Goal: Task Accomplishment & Management: Manage account settings

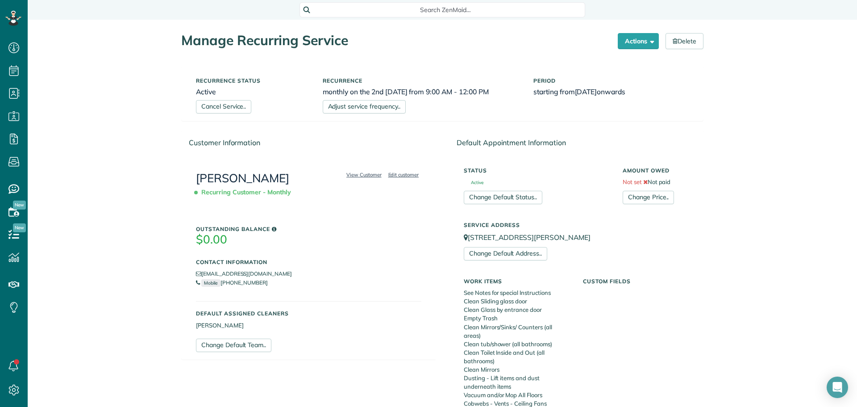
scroll to position [520, 0]
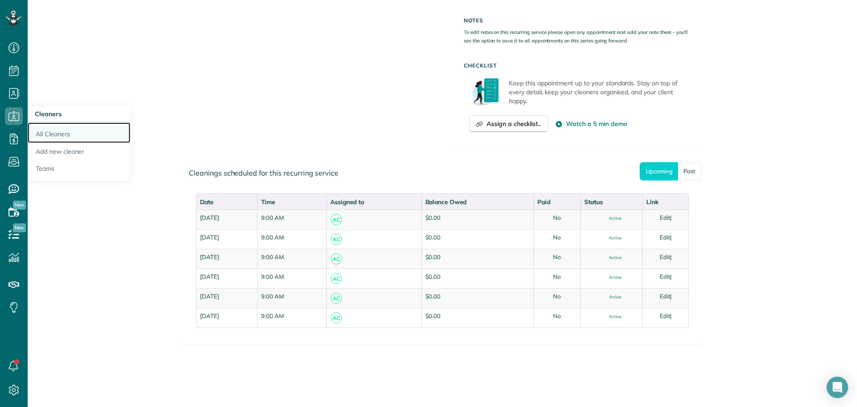
click at [42, 126] on link "All Cleaners" at bounding box center [79, 132] width 103 height 21
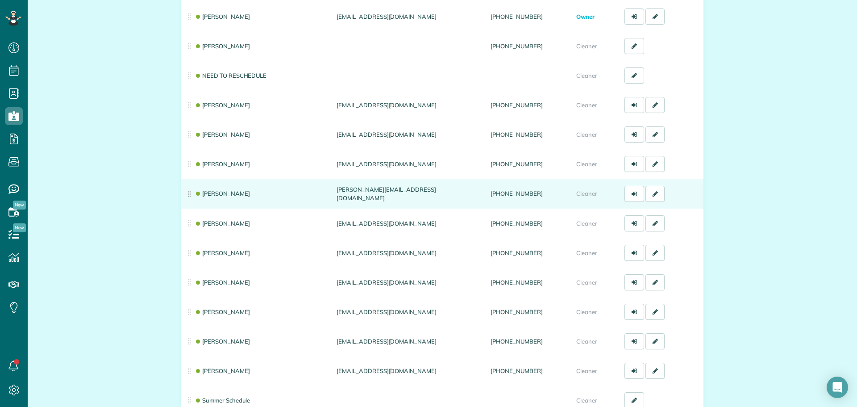
scroll to position [134, 0]
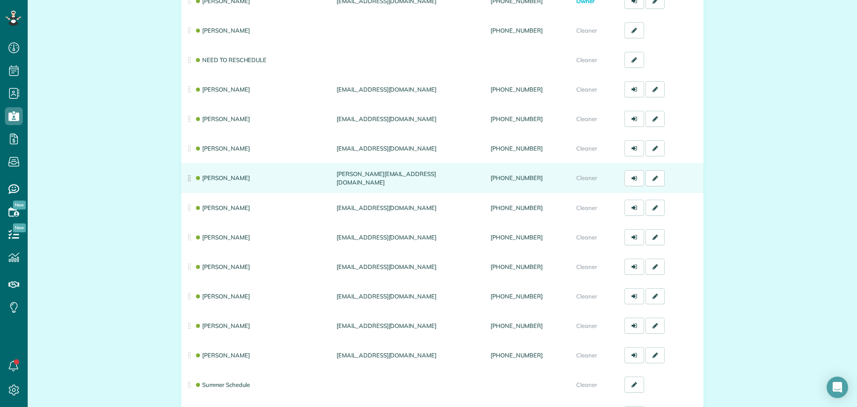
click at [225, 181] on td "Andrea Cole" at bounding box center [257, 178] width 152 height 30
click at [223, 180] on link "Andrea Cole" at bounding box center [222, 177] width 55 height 7
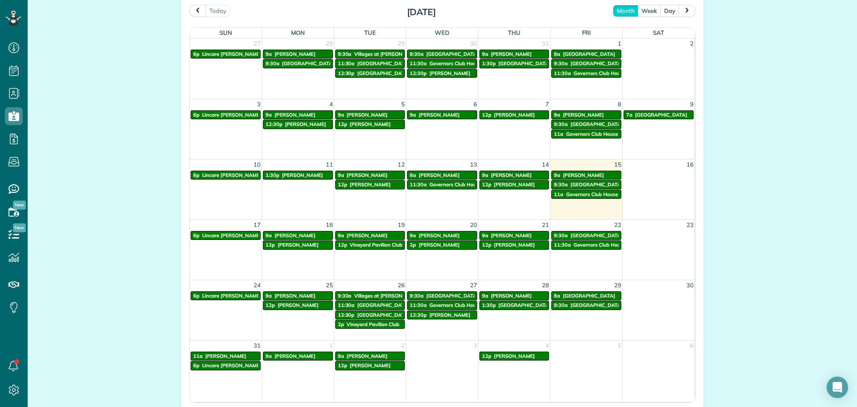
scroll to position [491, 0]
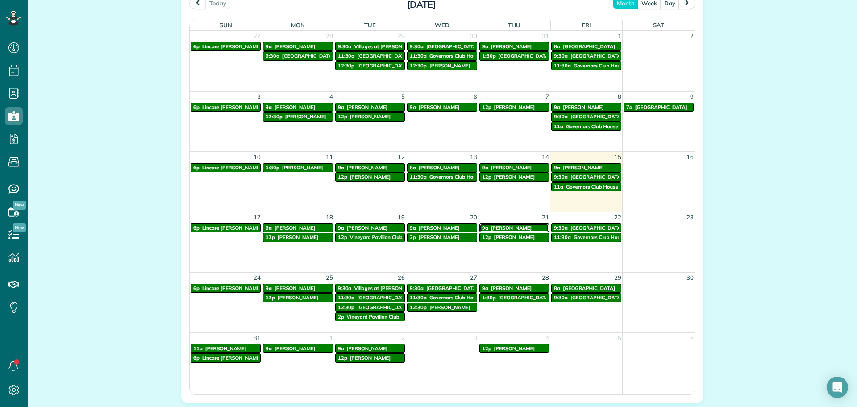
click at [482, 225] on span "9a" at bounding box center [485, 228] width 6 height 6
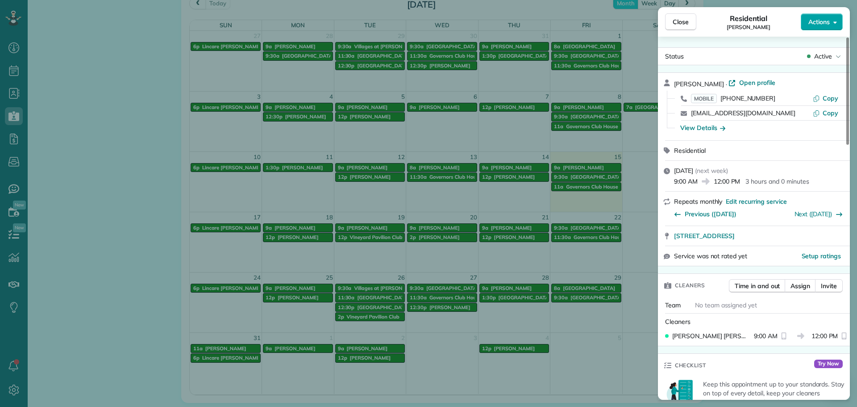
click at [813, 21] on span "Actions" at bounding box center [819, 21] width 21 height 9
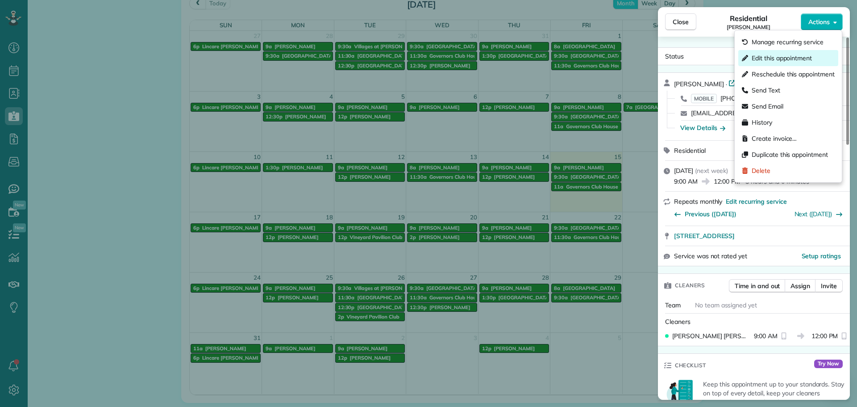
click at [797, 53] on div "Edit this appointment" at bounding box center [789, 58] width 100 height 16
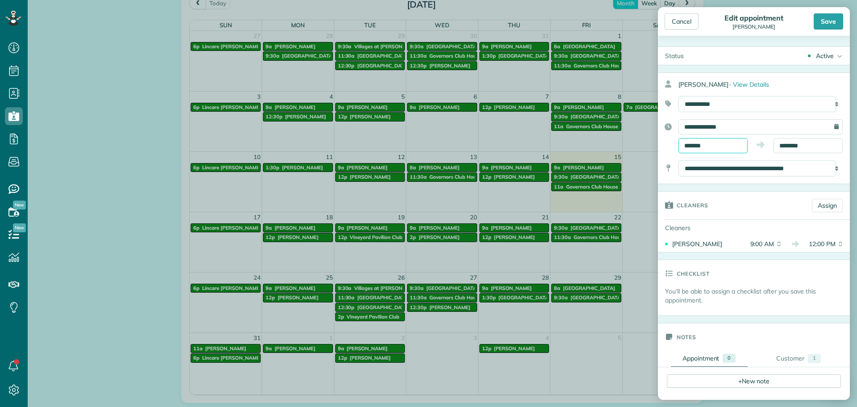
click at [731, 148] on input "*******" at bounding box center [713, 145] width 69 height 15
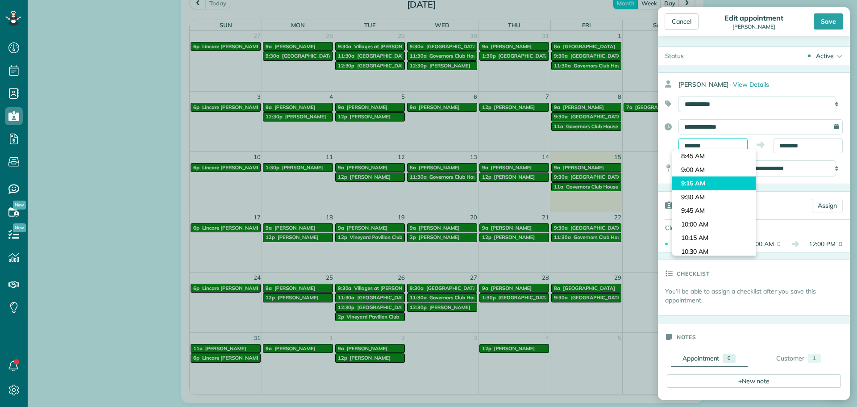
scroll to position [419, 0]
type input "*******"
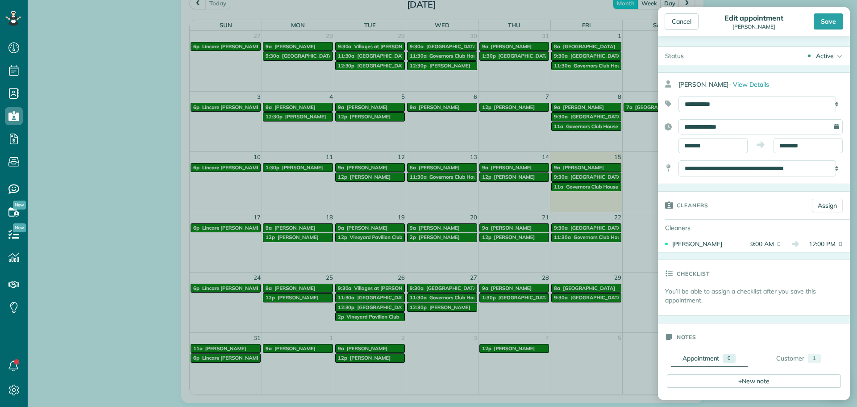
click at [706, 192] on body "Dashboard Scheduling Calendar View List View Dispatch View - Weekly scheduling …" at bounding box center [428, 203] width 857 height 407
click at [798, 146] on input "********" at bounding box center [808, 145] width 69 height 15
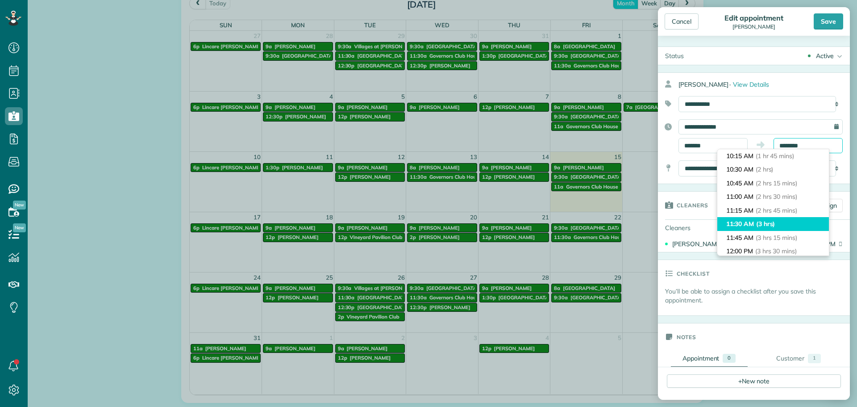
scroll to position [88, 0]
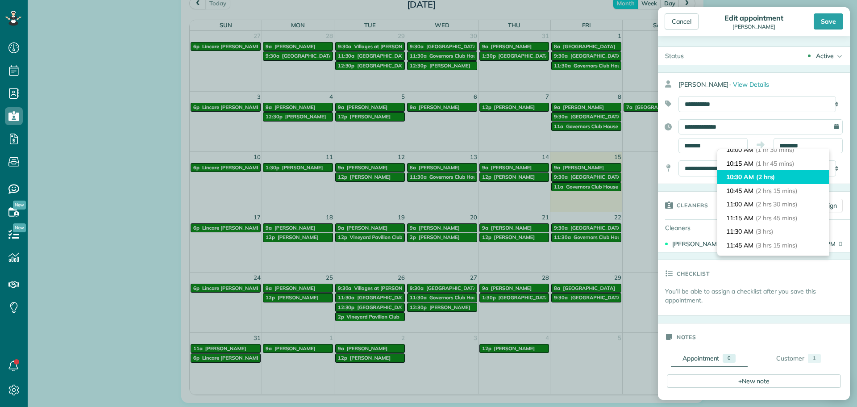
type input "********"
click at [769, 180] on span "(2 hrs)" at bounding box center [765, 177] width 19 height 8
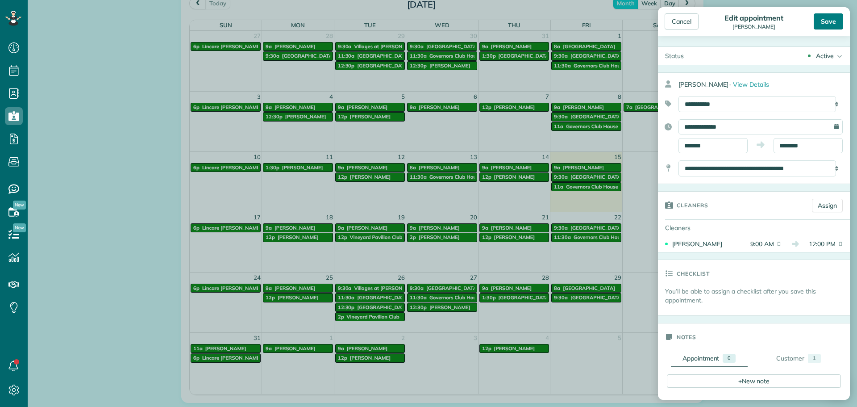
click at [840, 25] on div "Save" at bounding box center [828, 21] width 29 height 16
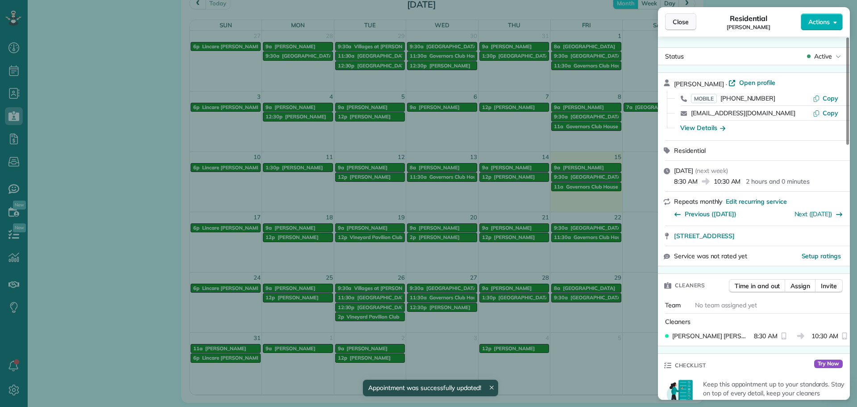
click at [685, 23] on span "Close" at bounding box center [681, 21] width 16 height 9
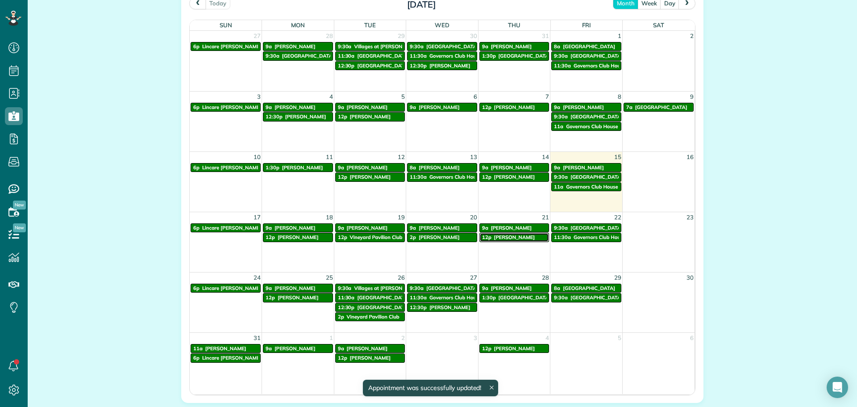
click at [494, 239] on span "Judy Kelley" at bounding box center [514, 237] width 41 height 6
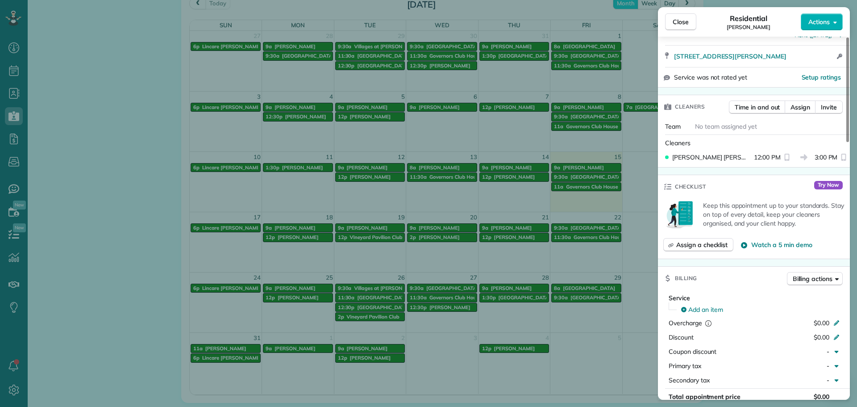
scroll to position [43, 0]
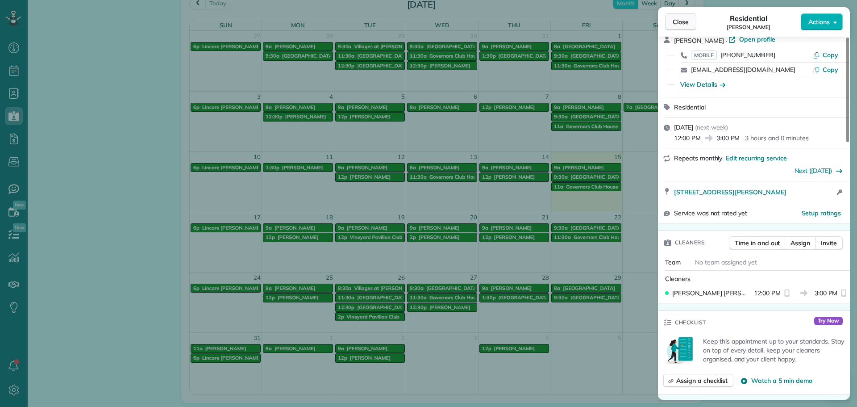
click at [681, 20] on span "Close" at bounding box center [681, 21] width 16 height 9
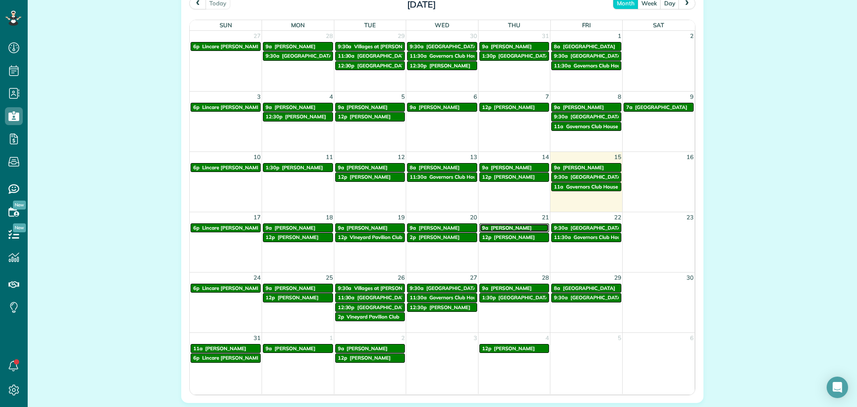
click at [517, 227] on span "Margaret Rozumalski" at bounding box center [511, 228] width 41 height 6
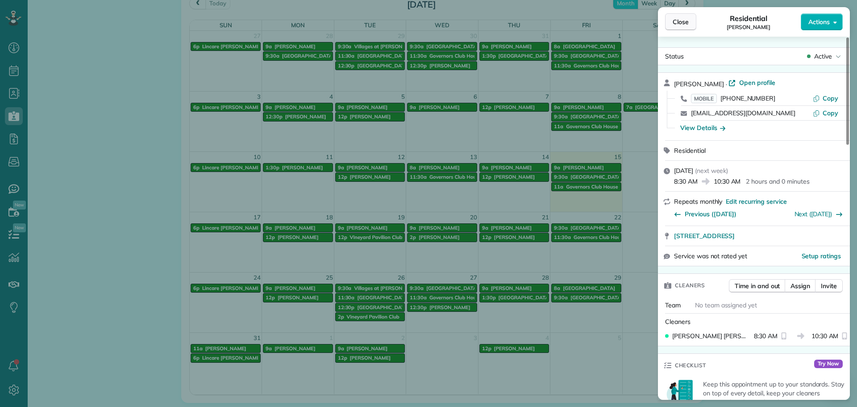
click at [678, 25] on span "Close" at bounding box center [681, 21] width 16 height 9
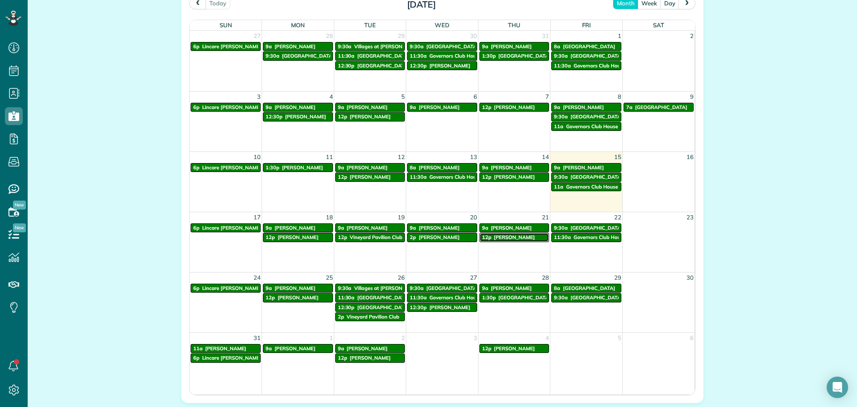
click at [504, 237] on span "Judy Kelley" at bounding box center [514, 237] width 41 height 6
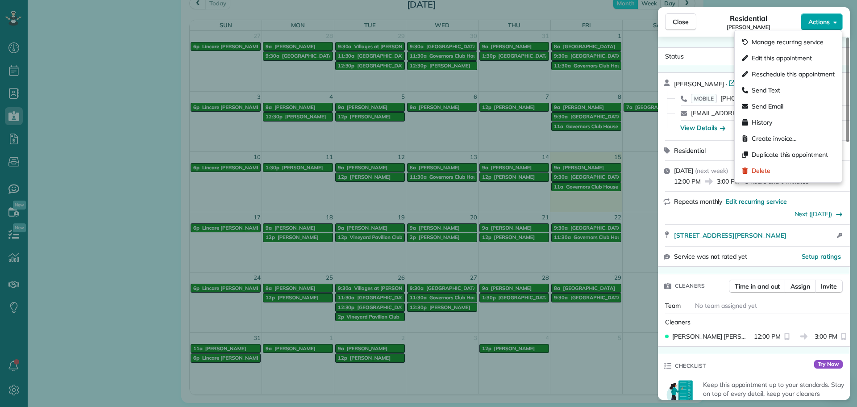
click at [817, 28] on button "Actions" at bounding box center [822, 21] width 42 height 17
click at [773, 61] on span "Edit this appointment" at bounding box center [782, 58] width 60 height 9
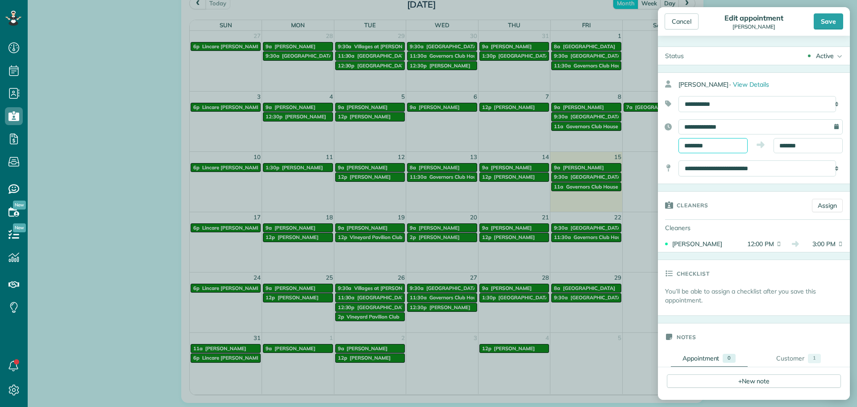
click at [731, 148] on input "********" at bounding box center [713, 145] width 69 height 15
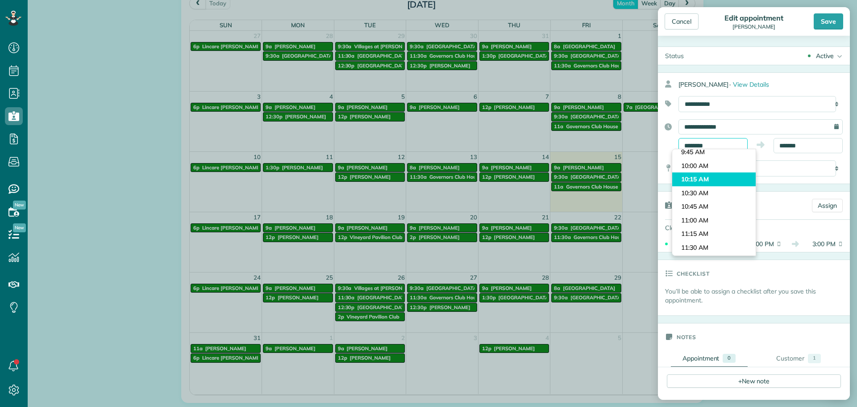
scroll to position [538, 0]
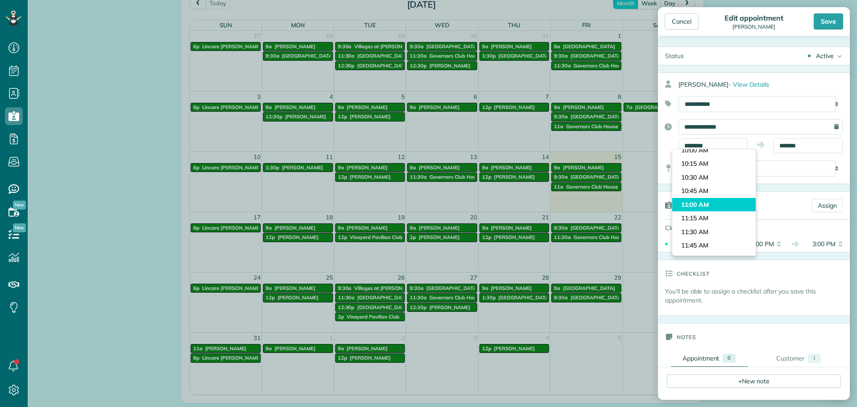
type input "********"
click at [732, 203] on body "Dashboard Scheduling Calendar View List View Dispatch View - Weekly scheduling …" at bounding box center [428, 203] width 857 height 407
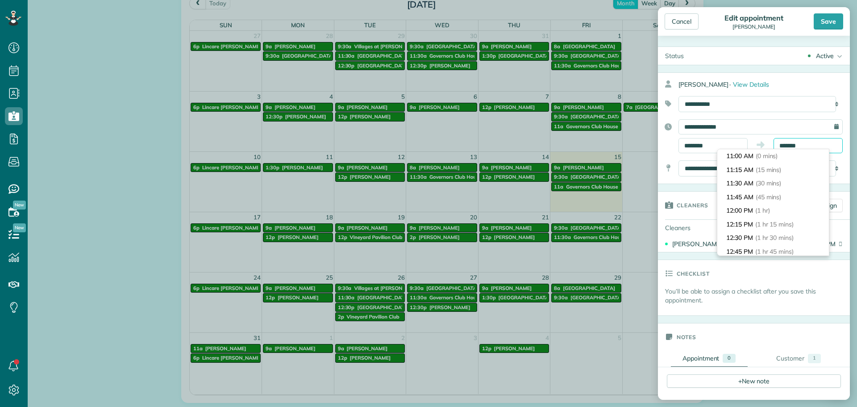
click at [780, 150] on body "Dashboard Scheduling Calendar View List View Dispatch View - Weekly scheduling …" at bounding box center [428, 203] width 857 height 407
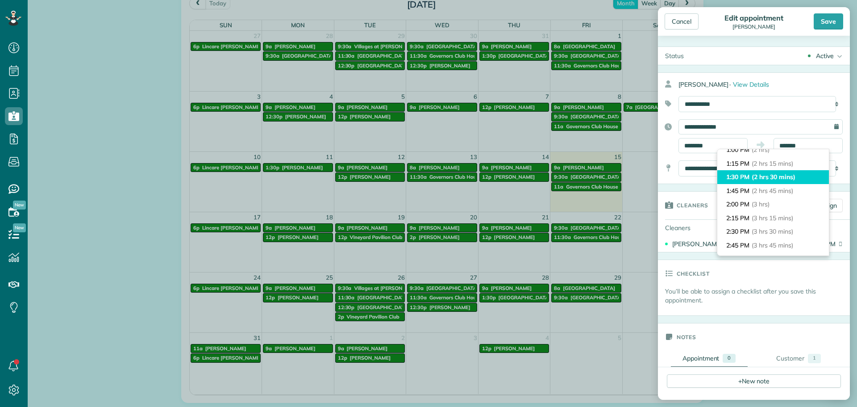
type input "*******"
click at [749, 175] on li "1:30 PM (2 hrs 30 mins)" at bounding box center [774, 177] width 112 height 14
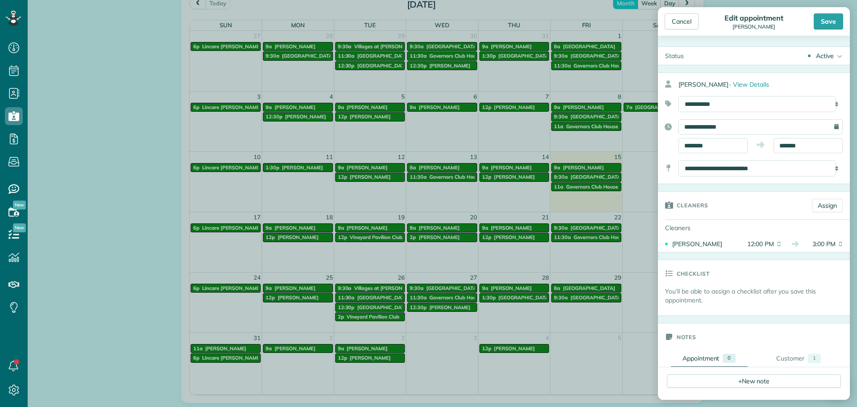
click at [837, 17] on div "Save" at bounding box center [828, 21] width 29 height 16
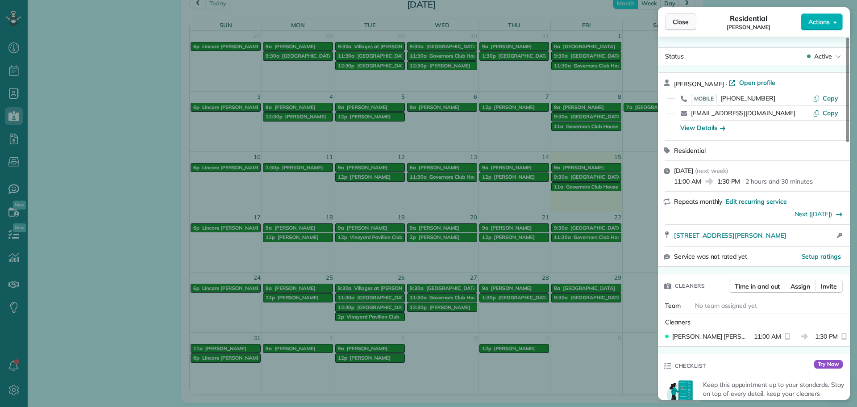
click at [665, 18] on button "Close" at bounding box center [680, 21] width 31 height 17
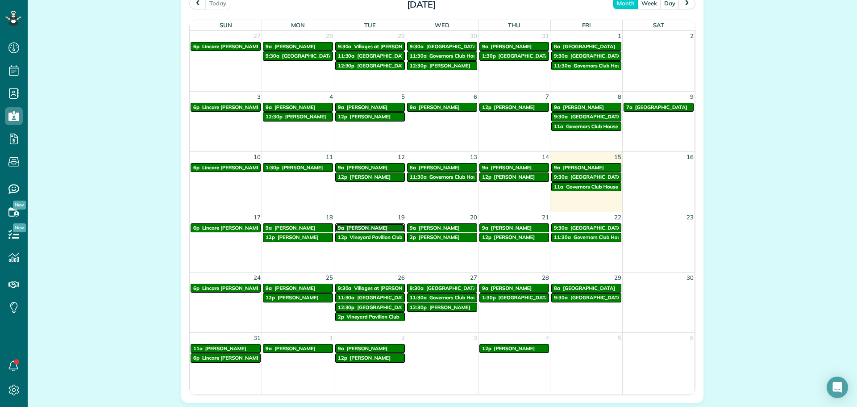
click at [357, 230] on span "Nathan Beil" at bounding box center [367, 228] width 41 height 6
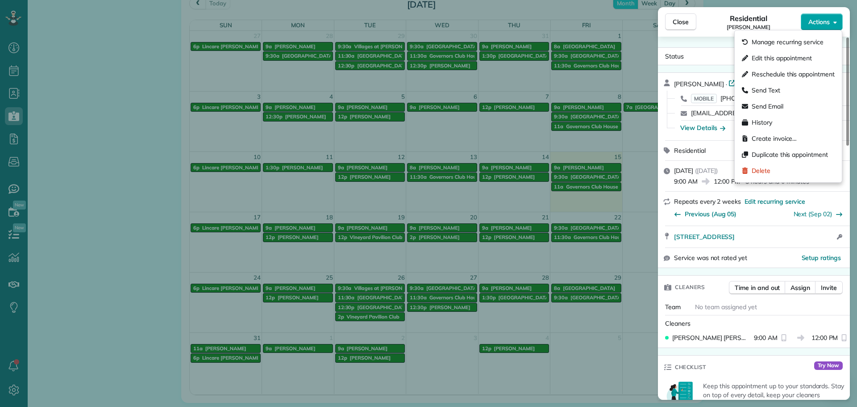
click at [812, 27] on button "Actions" at bounding box center [822, 21] width 42 height 17
click at [784, 59] on span "Edit this appointment" at bounding box center [782, 58] width 60 height 9
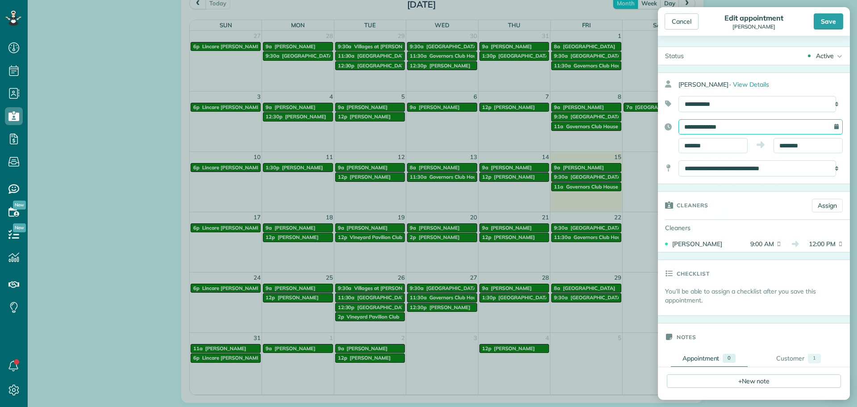
click at [766, 127] on input "**********" at bounding box center [761, 126] width 164 height 15
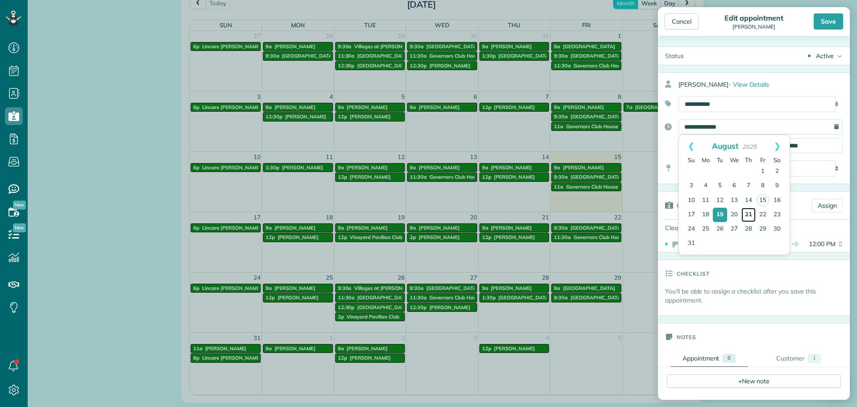
click at [751, 217] on link "21" at bounding box center [749, 215] width 14 height 14
type input "**********"
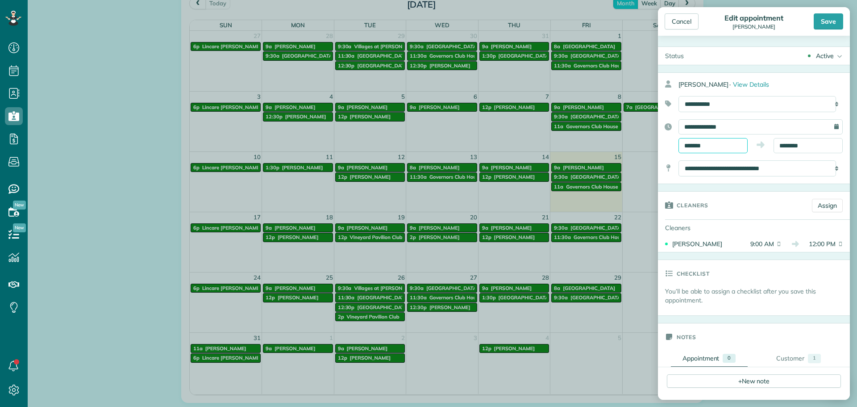
click at [714, 151] on body "Dashboard Scheduling Calendar View List View Dispatch View - Weekly scheduling …" at bounding box center [428, 203] width 857 height 407
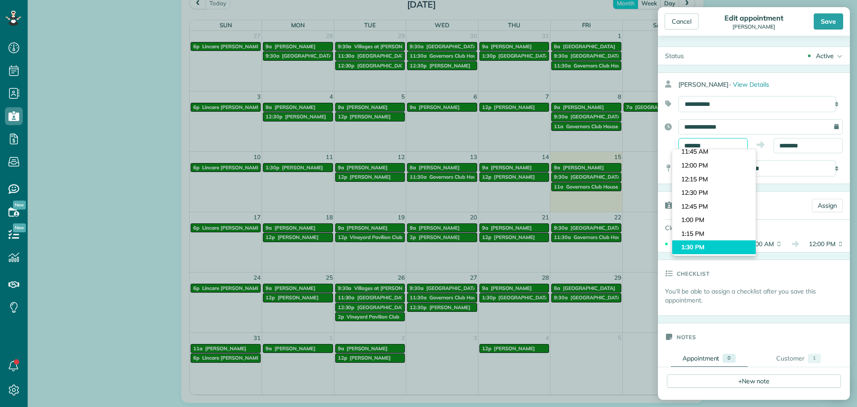
scroll to position [687, 0]
type input "*******"
click at [697, 221] on body "Dashboard Scheduling Calendar View List View Dispatch View - Weekly scheduling …" at bounding box center [428, 203] width 857 height 407
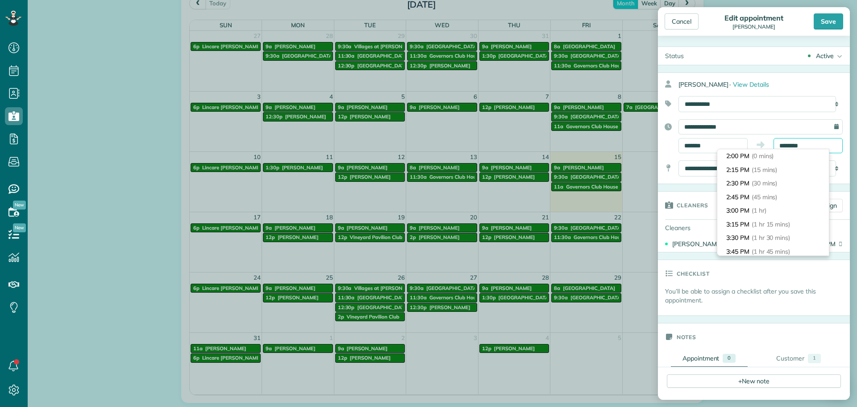
click at [788, 145] on input "********" at bounding box center [808, 145] width 69 height 15
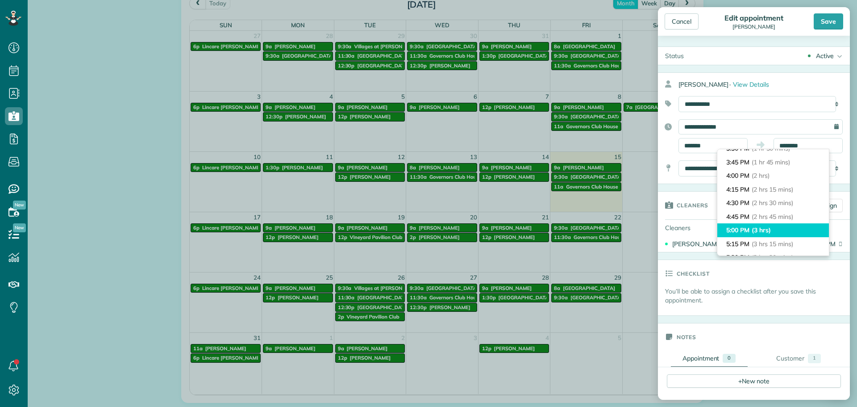
type input "*******"
click at [756, 235] on li "5:00 PM (3 hrs)" at bounding box center [774, 230] width 112 height 14
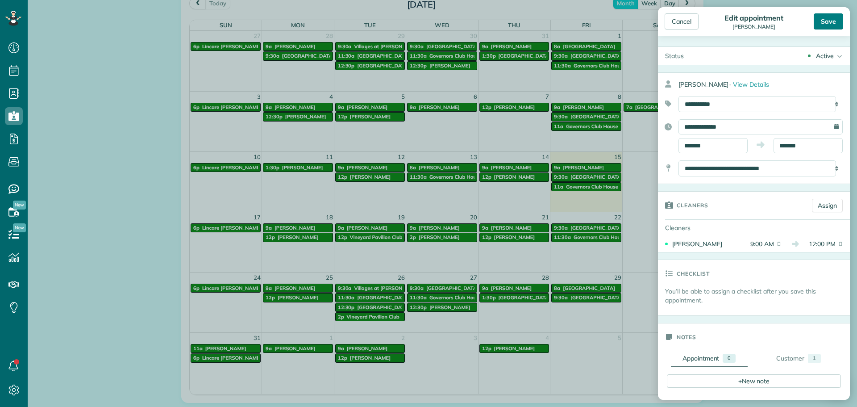
click at [822, 26] on div "Save" at bounding box center [828, 21] width 29 height 16
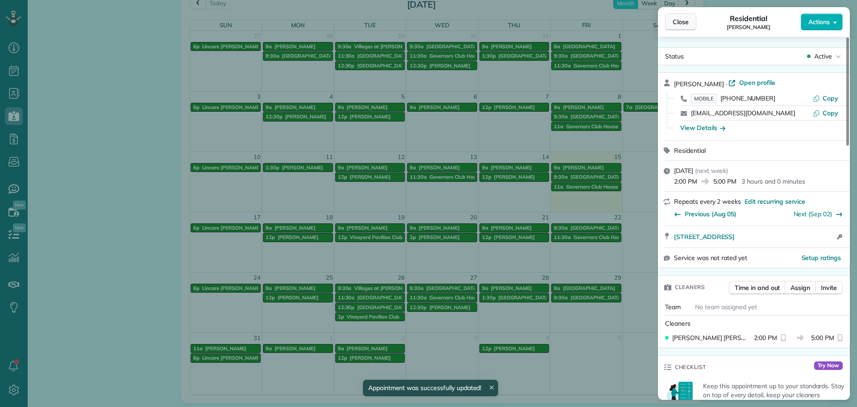
click at [681, 24] on span "Close" at bounding box center [681, 21] width 16 height 9
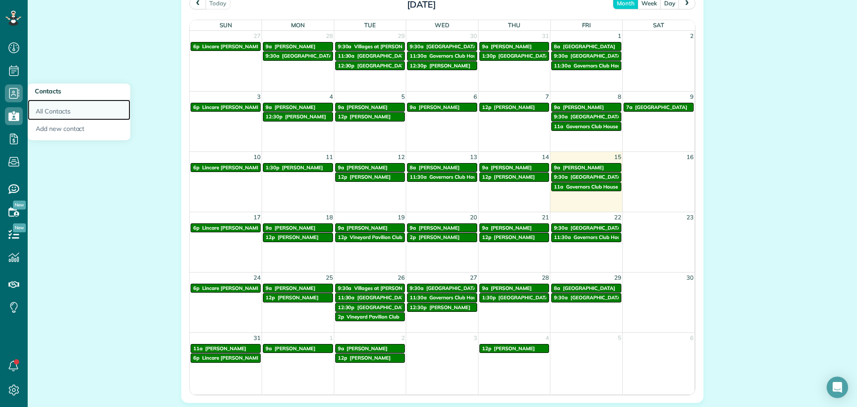
click at [38, 107] on link "All Contacts" at bounding box center [79, 110] width 103 height 21
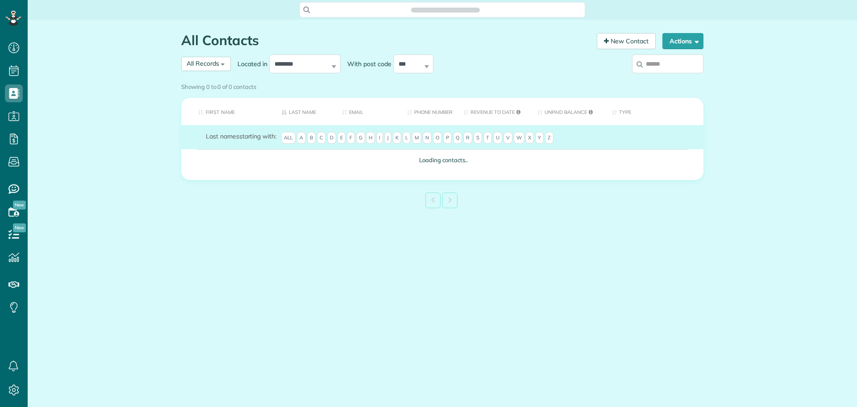
scroll to position [4, 4]
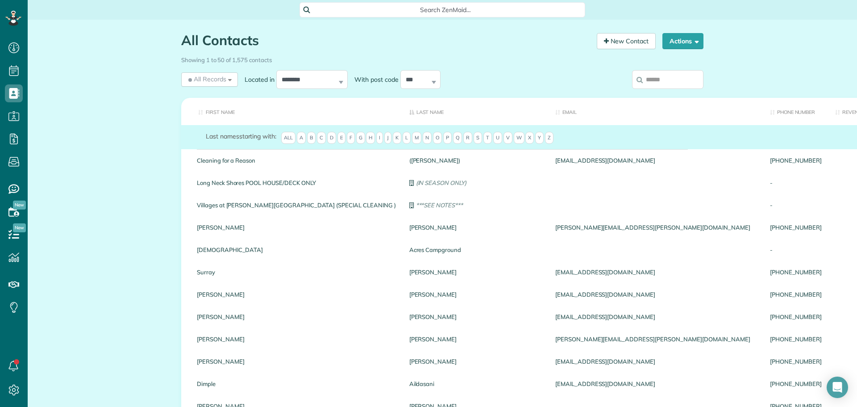
click at [670, 80] on input "search" at bounding box center [667, 79] width 71 height 19
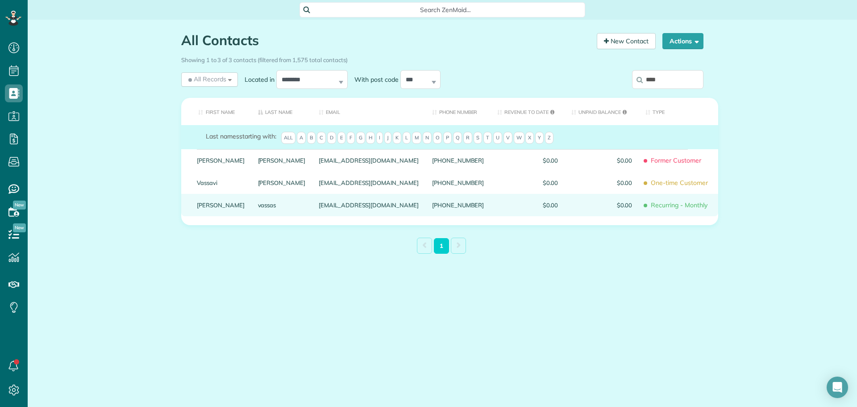
type input "****"
click at [206, 208] on link "Elisa" at bounding box center [221, 205] width 48 height 6
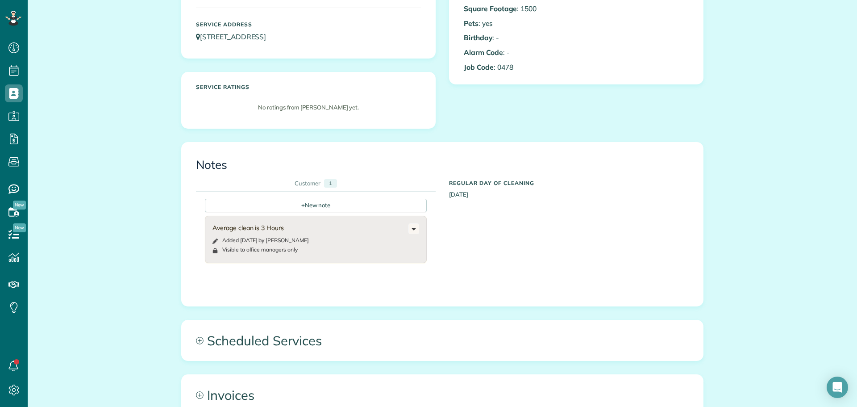
scroll to position [179, 0]
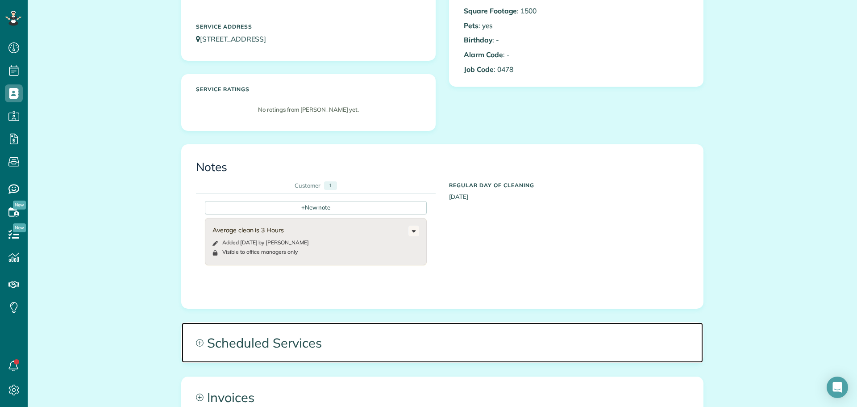
click at [300, 346] on span "Scheduled Services" at bounding box center [443, 342] width 522 height 40
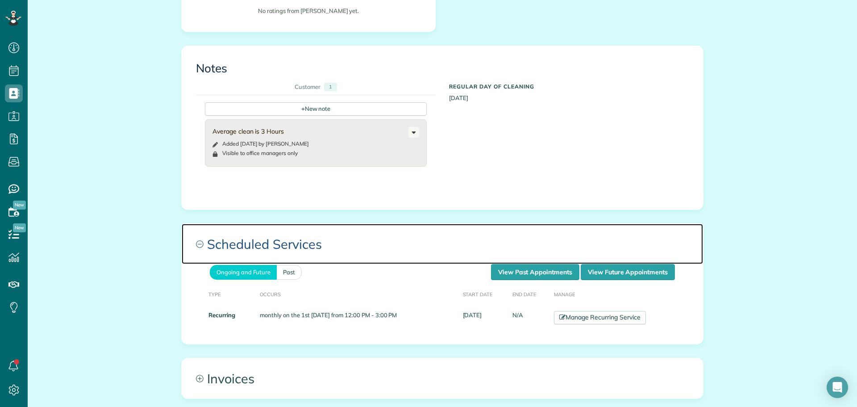
scroll to position [313, 0]
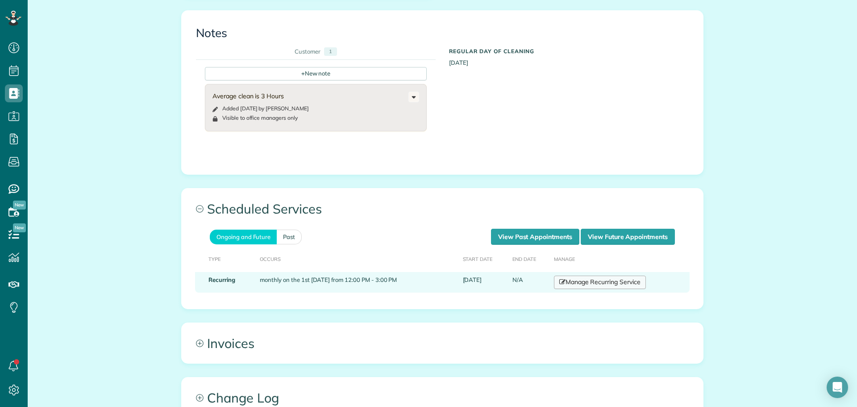
click at [585, 286] on link "Manage Recurring Service" at bounding box center [600, 282] width 92 height 13
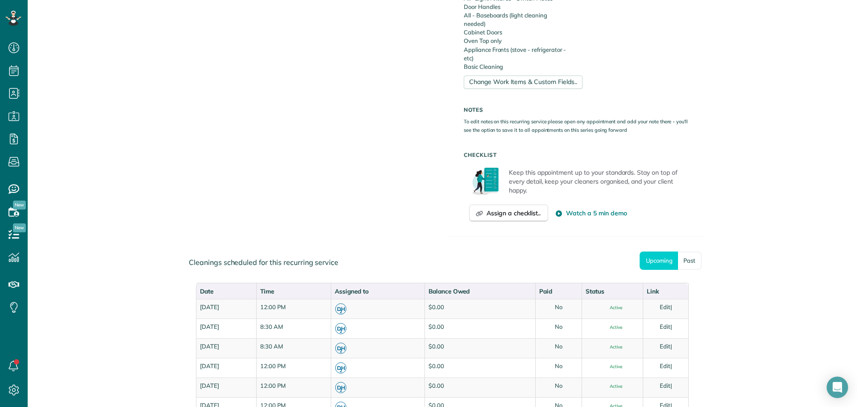
scroll to position [491, 0]
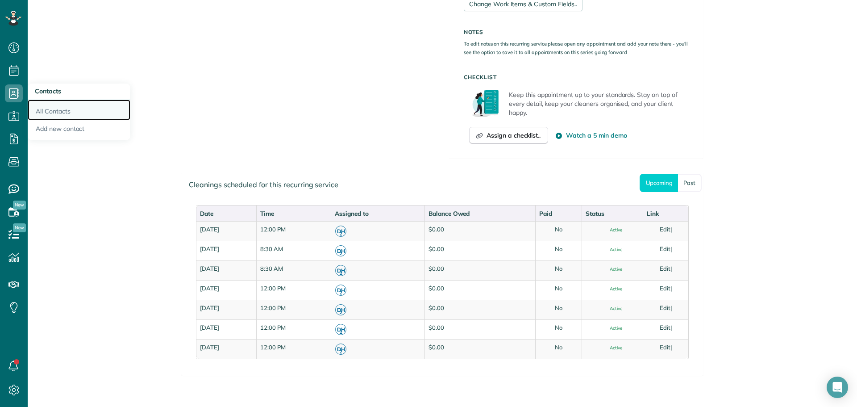
click at [35, 105] on link "All Contacts" at bounding box center [79, 110] width 103 height 21
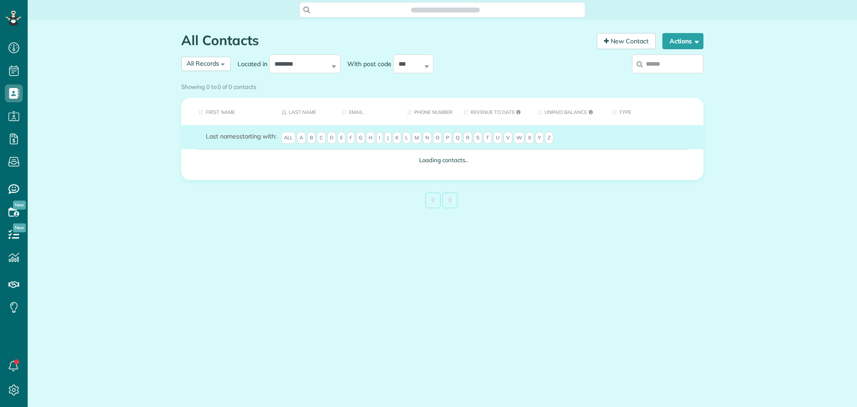
scroll to position [4, 4]
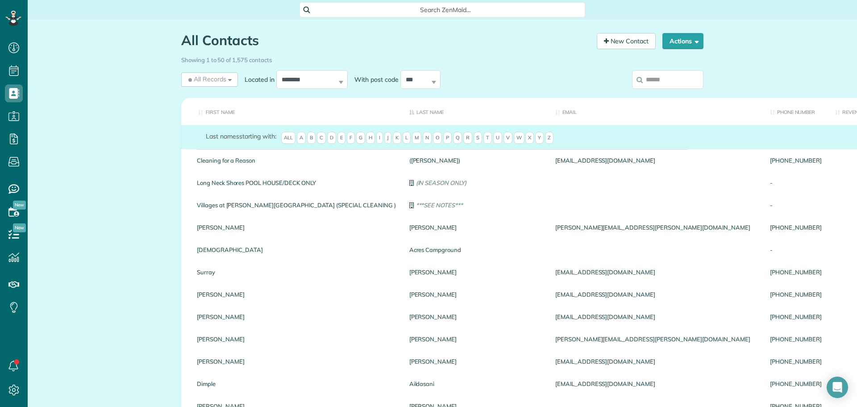
click at [653, 76] on input "search" at bounding box center [667, 79] width 71 height 19
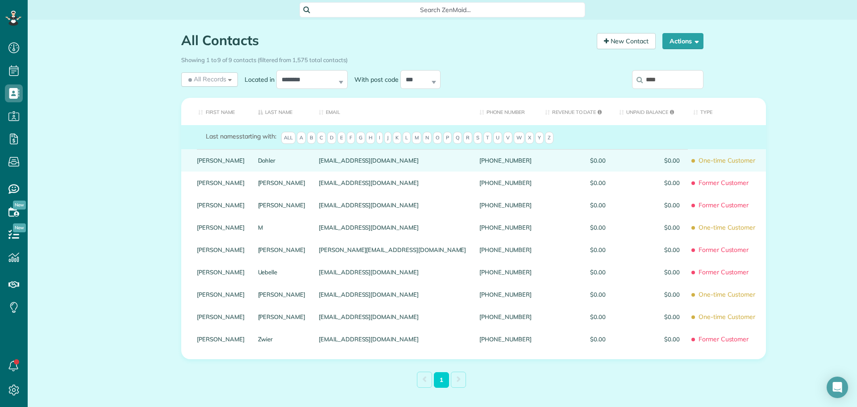
type input "****"
click at [197, 163] on link "[PERSON_NAME]" at bounding box center [221, 160] width 48 height 6
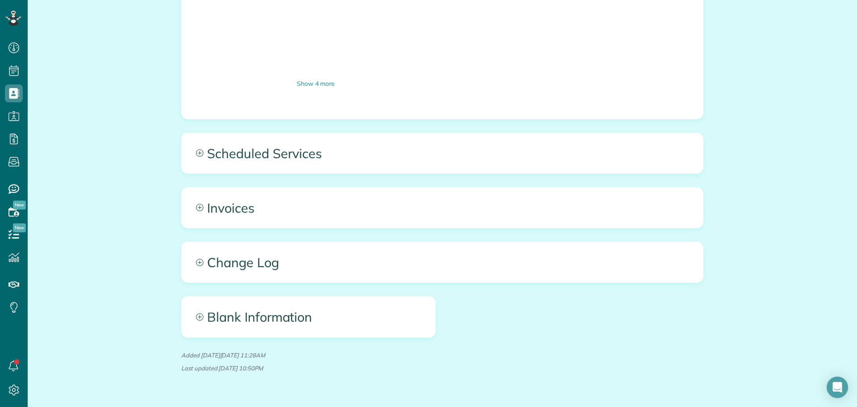
scroll to position [848, 0]
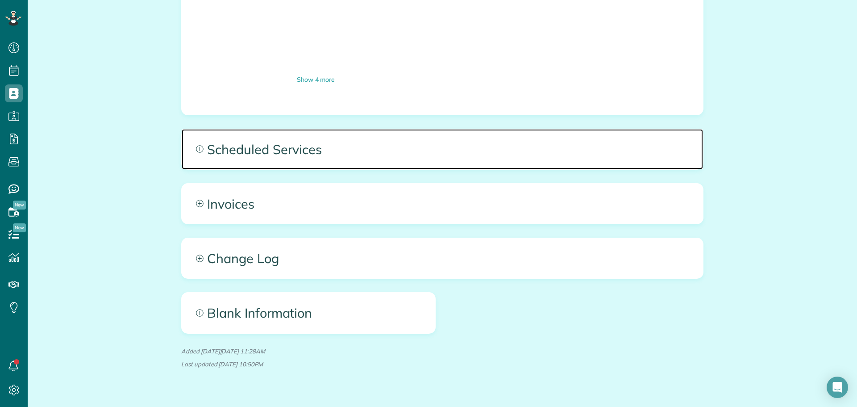
click at [250, 155] on span "Scheduled Services" at bounding box center [443, 149] width 522 height 40
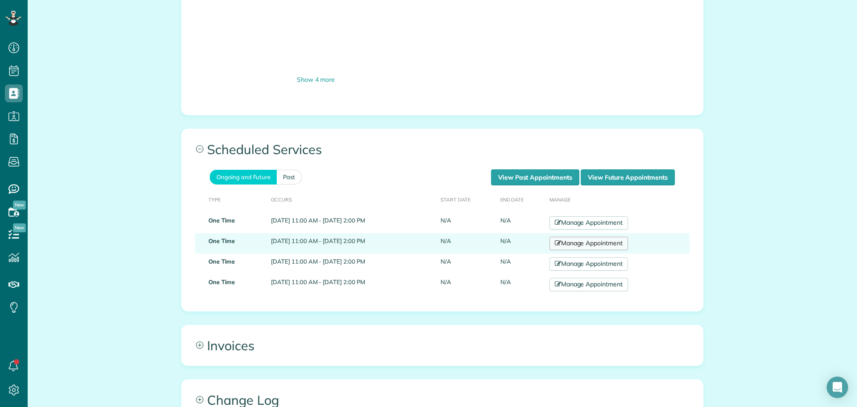
click at [600, 243] on link "Manage Appointment" at bounding box center [589, 243] width 79 height 13
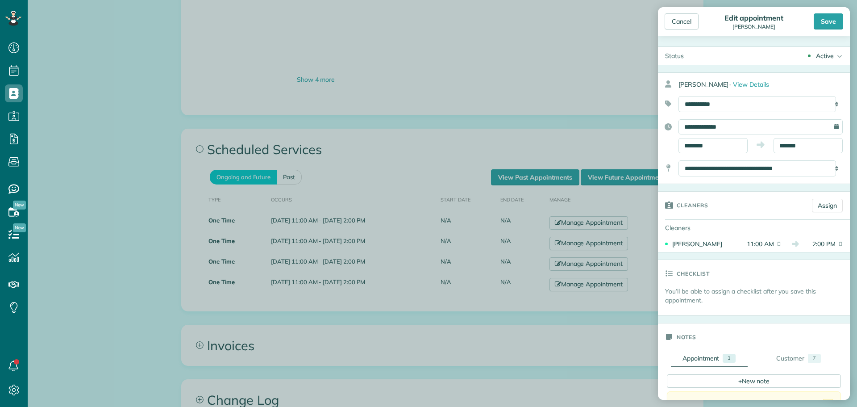
click at [824, 54] on div "Active" at bounding box center [825, 55] width 18 height 9
click at [808, 95] on link "Cancelled" at bounding box center [824, 99] width 52 height 15
click at [820, 16] on div "Save" at bounding box center [828, 21] width 29 height 16
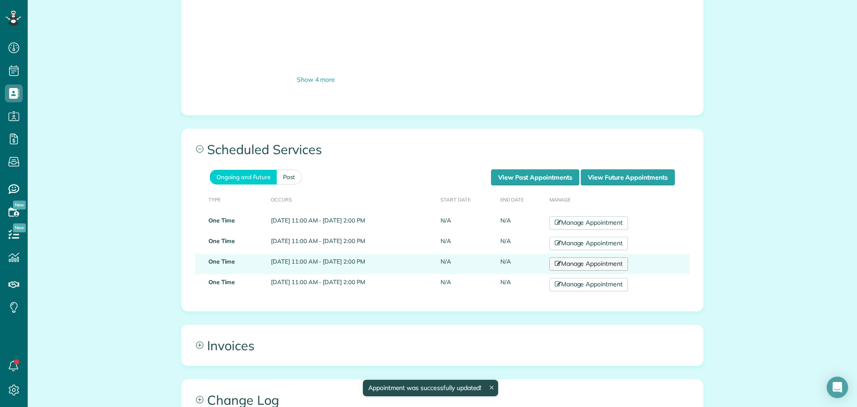
click at [589, 265] on link "Manage Appointment" at bounding box center [589, 263] width 79 height 13
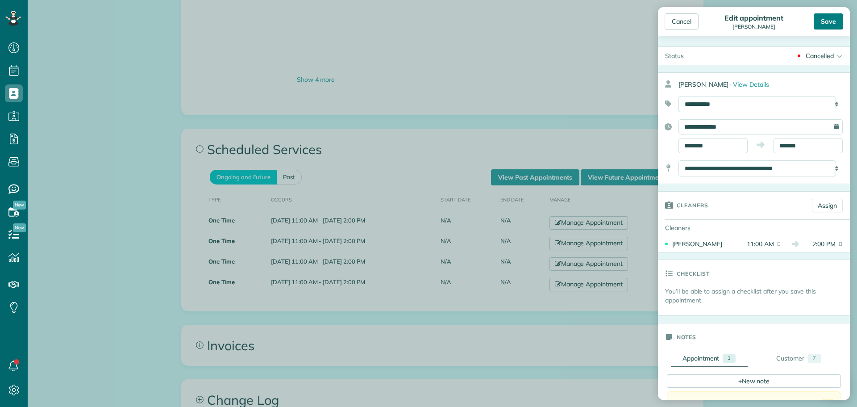
click at [833, 19] on div "Save" at bounding box center [828, 21] width 29 height 16
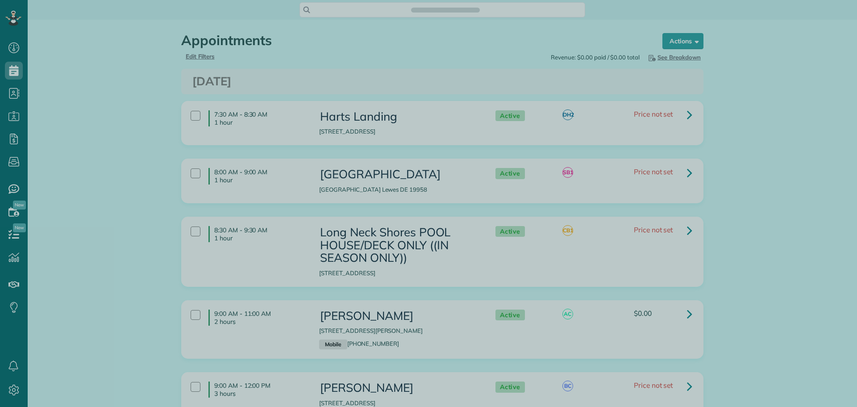
scroll to position [4, 4]
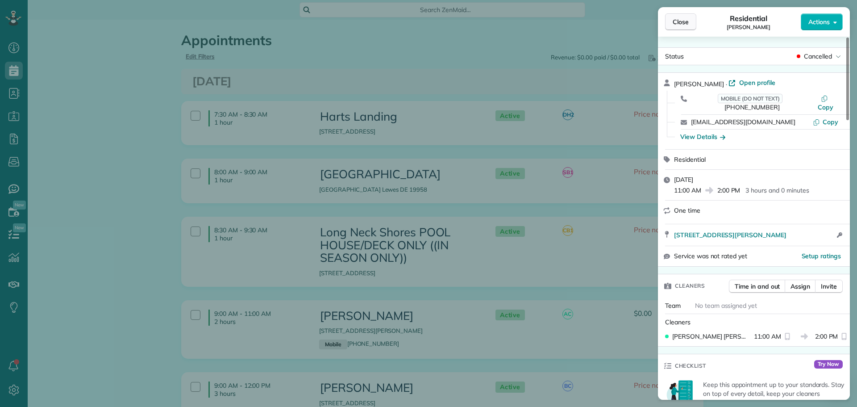
click at [676, 18] on span "Close" at bounding box center [681, 21] width 16 height 9
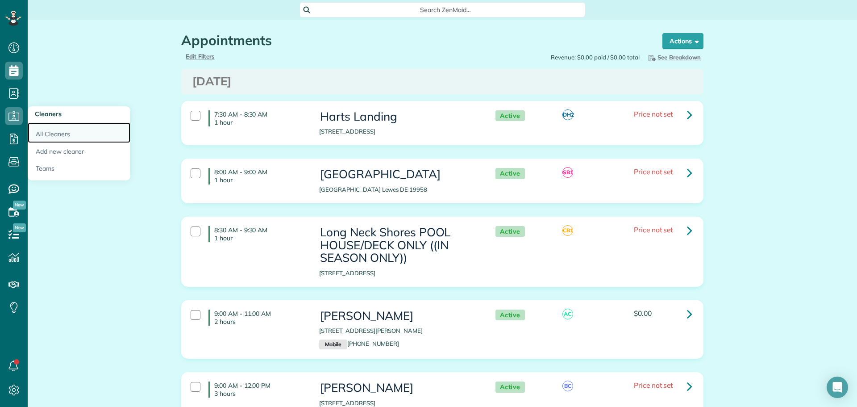
click at [46, 136] on link "All Cleaners" at bounding box center [79, 132] width 103 height 21
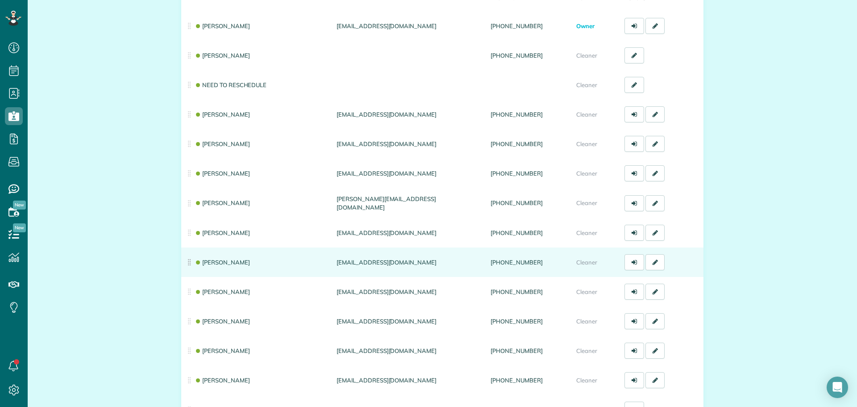
scroll to position [134, 0]
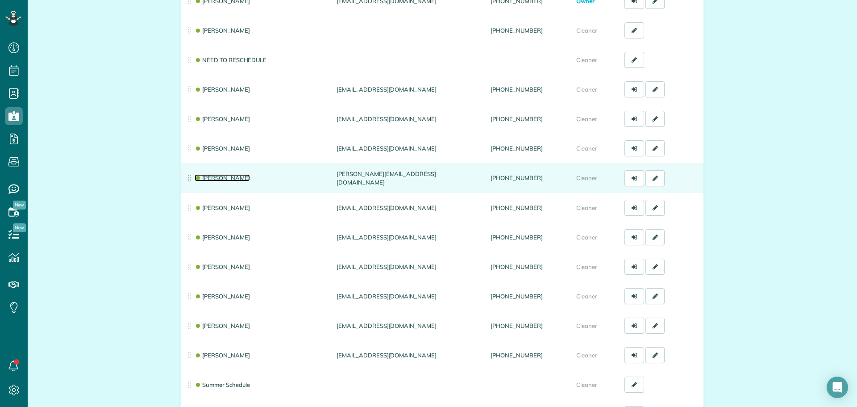
click at [226, 180] on link "[PERSON_NAME]" at bounding box center [222, 177] width 55 height 7
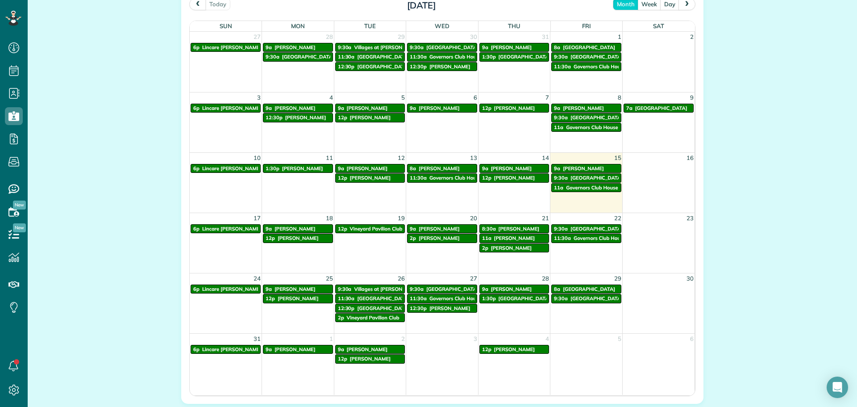
scroll to position [447, 0]
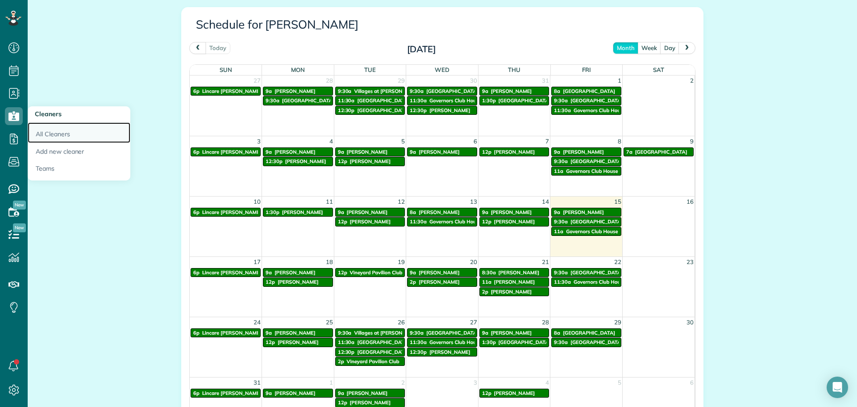
click at [44, 135] on link "All Cleaners" at bounding box center [79, 132] width 103 height 21
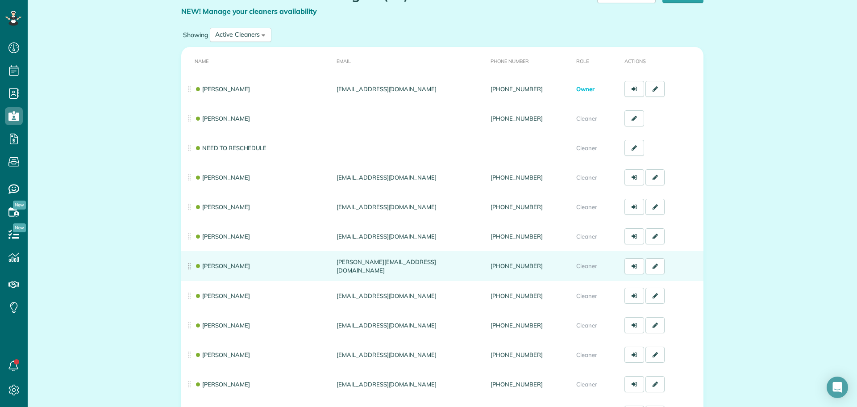
scroll to position [89, 0]
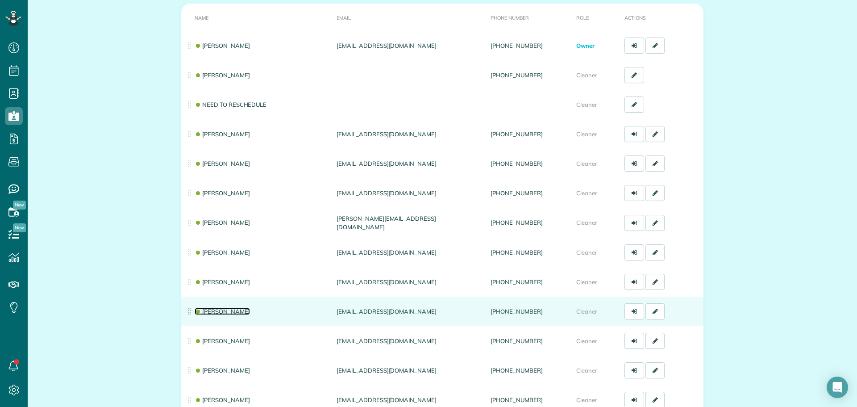
click at [226, 312] on link "[PERSON_NAME]" at bounding box center [222, 311] width 55 height 7
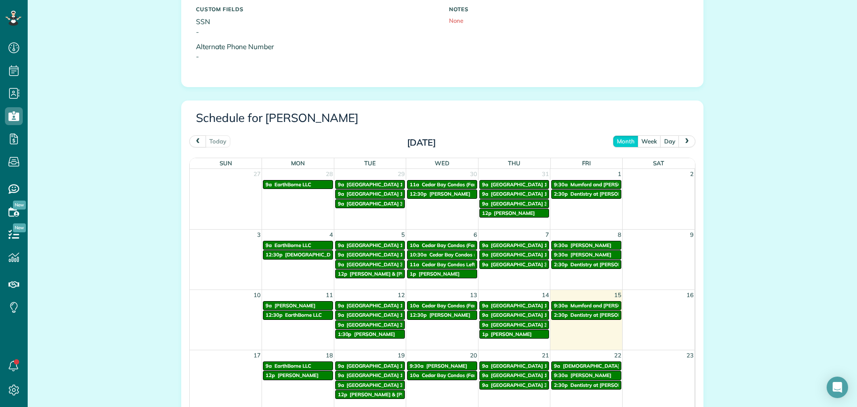
scroll to position [357, 0]
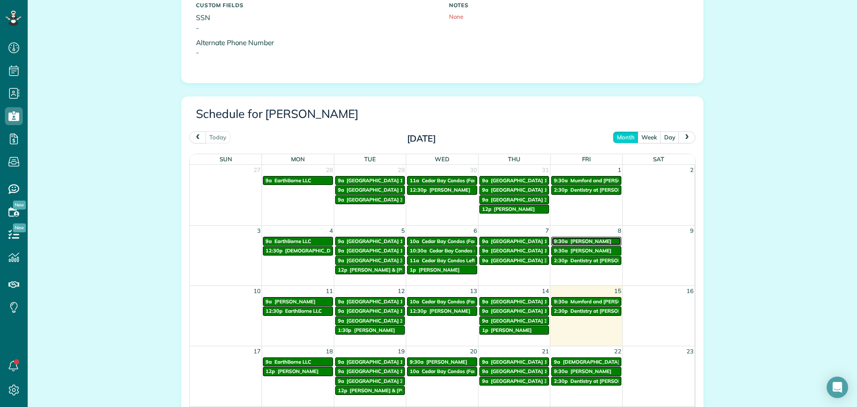
click at [566, 240] on div "9:30a Doreen Stankovits" at bounding box center [586, 241] width 65 height 6
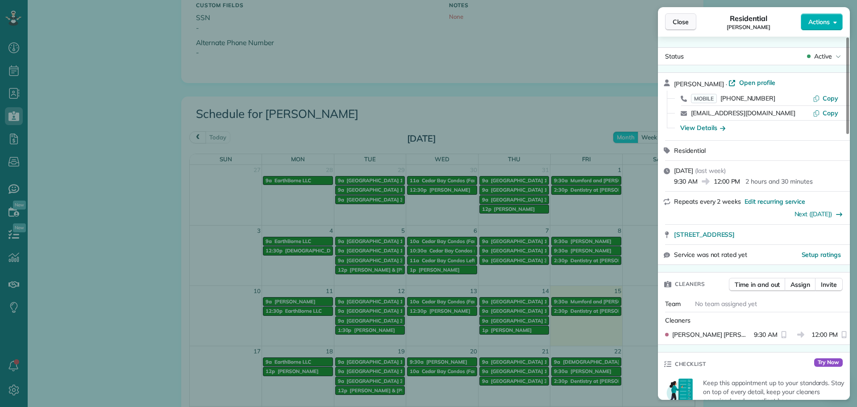
click at [679, 22] on span "Close" at bounding box center [681, 21] width 16 height 9
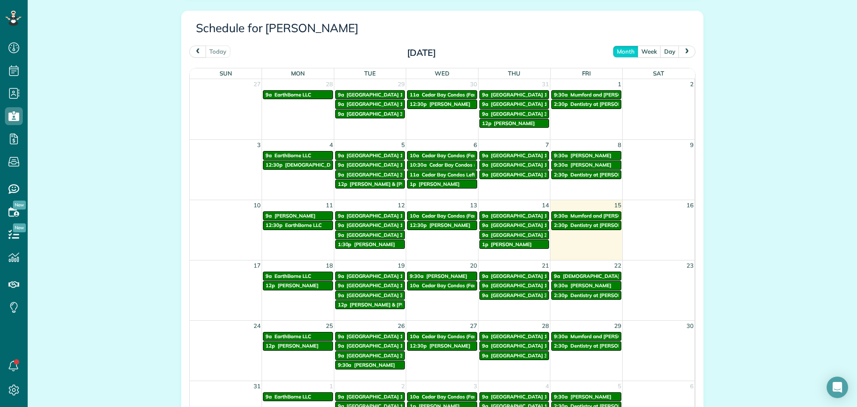
scroll to position [447, 0]
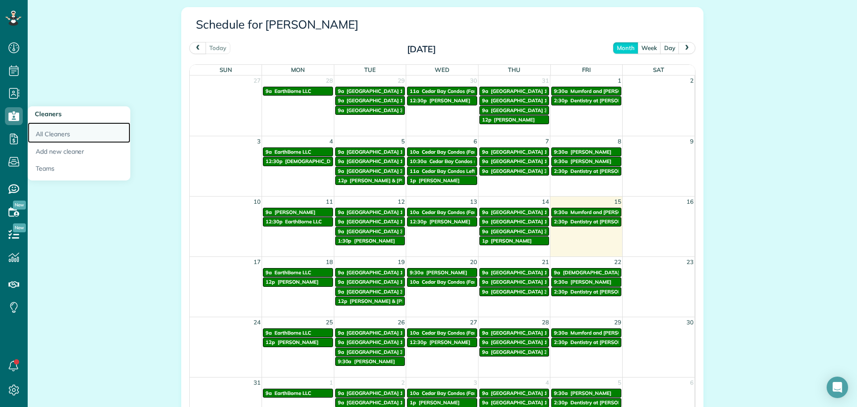
click at [39, 130] on link "All Cleaners" at bounding box center [79, 132] width 103 height 21
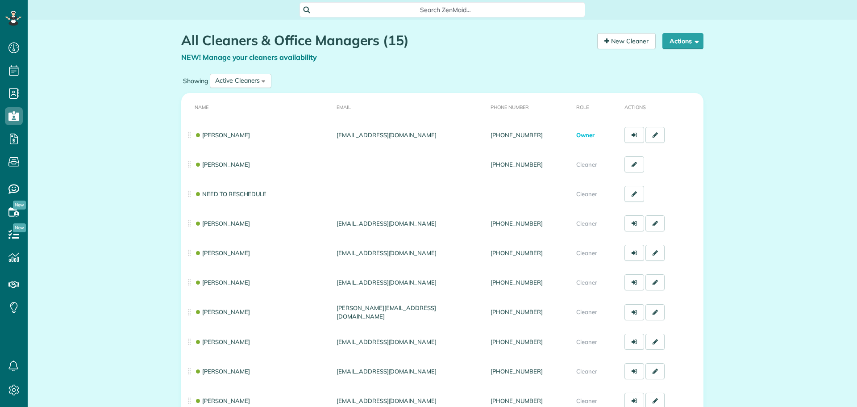
scroll to position [4, 4]
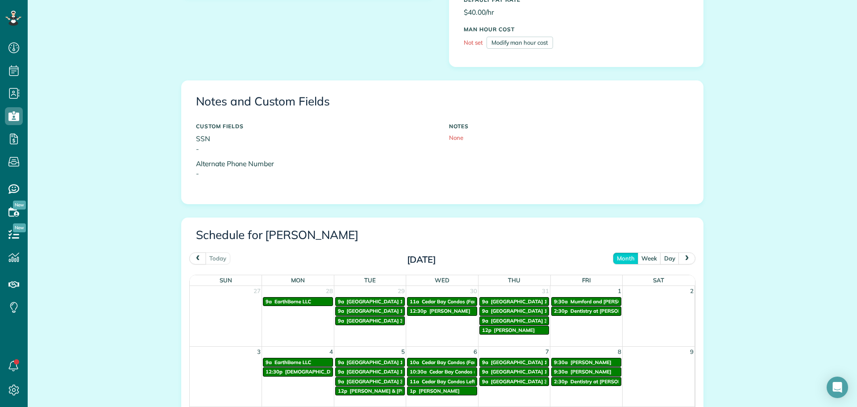
scroll to position [313, 0]
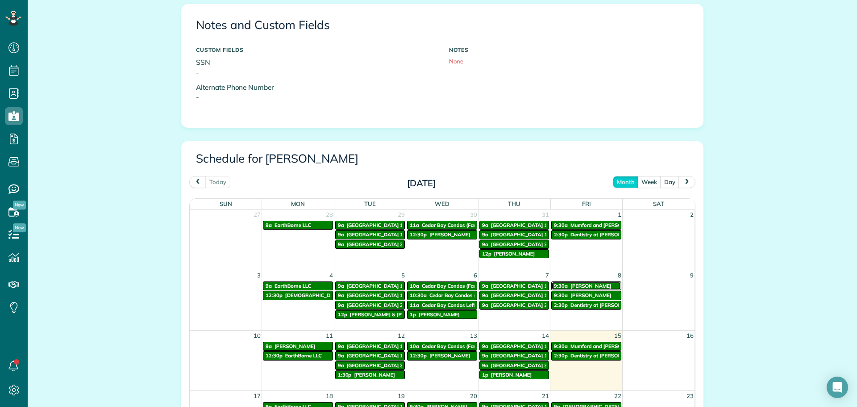
click at [571, 287] on span "Doreen Stankovits" at bounding box center [591, 286] width 41 height 6
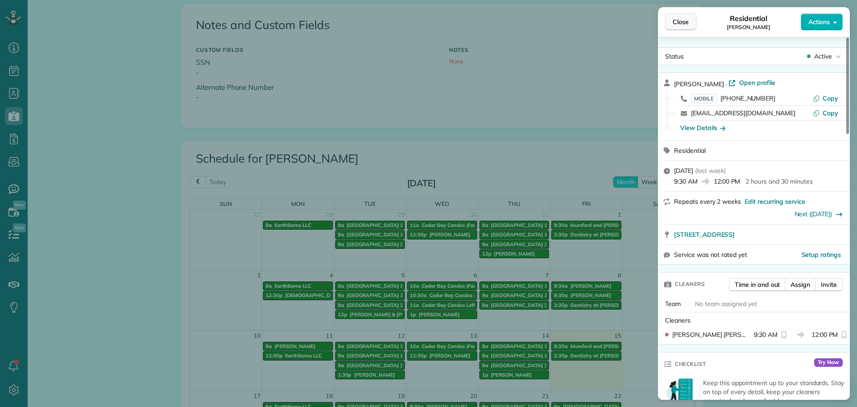
click at [671, 22] on button "Close" at bounding box center [680, 21] width 31 height 17
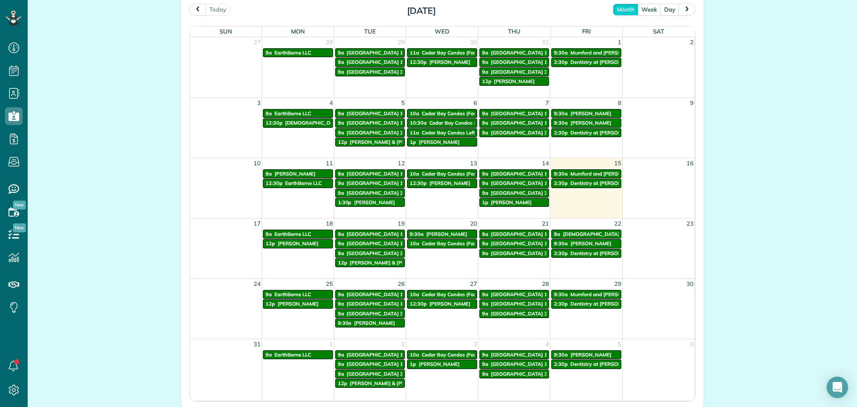
scroll to position [491, 0]
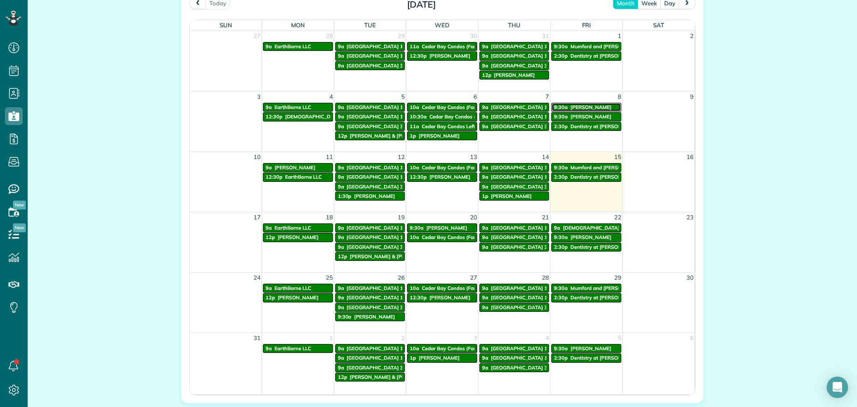
click at [571, 109] on span "[PERSON_NAME]" at bounding box center [591, 107] width 41 height 6
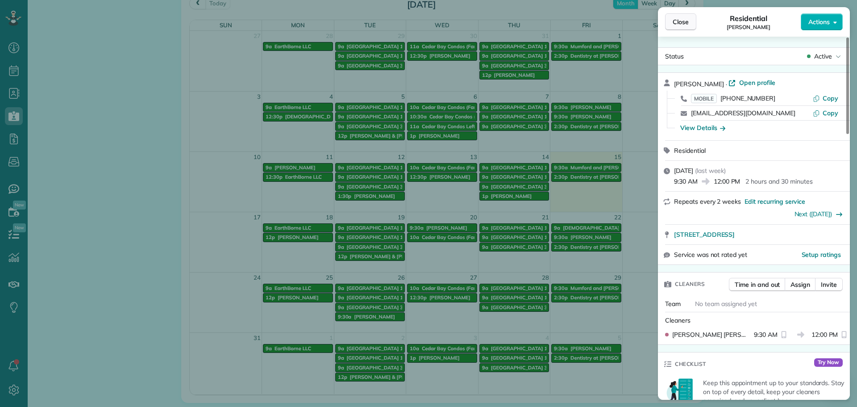
click at [677, 21] on span "Close" at bounding box center [681, 21] width 16 height 9
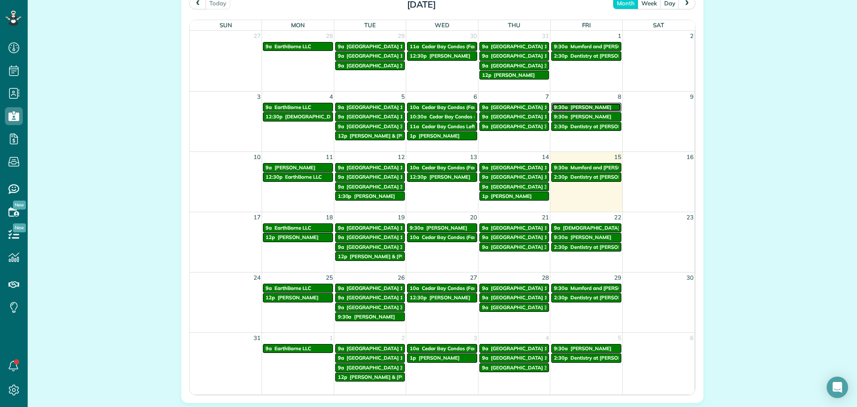
click at [580, 107] on span "[PERSON_NAME]" at bounding box center [591, 107] width 41 height 6
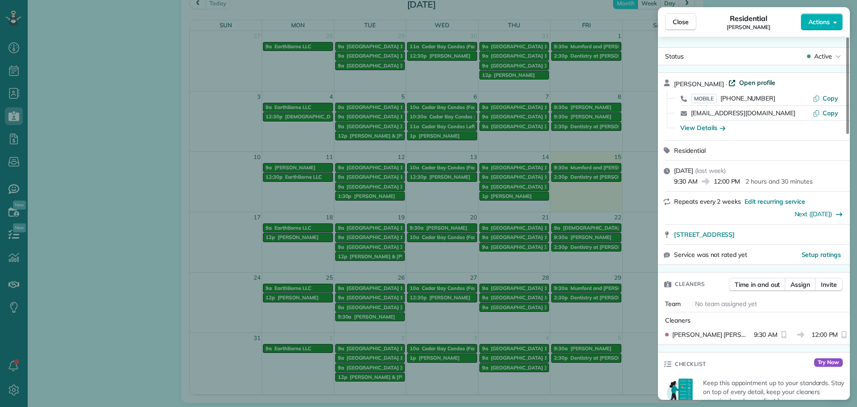
click at [752, 78] on span "Open profile" at bounding box center [758, 82] width 36 height 9
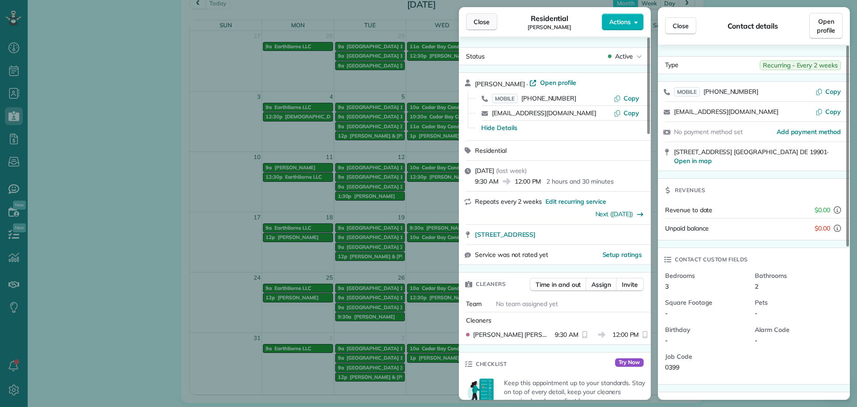
click at [479, 29] on button "Close" at bounding box center [481, 21] width 31 height 17
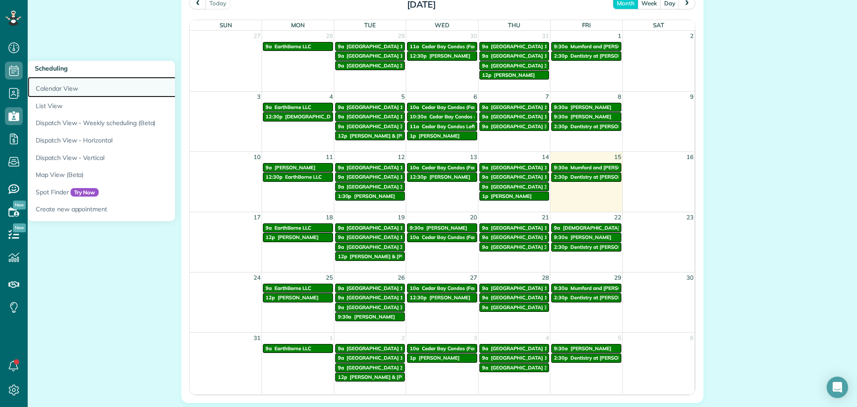
click at [44, 86] on link "Calendar View" at bounding box center [139, 87] width 223 height 21
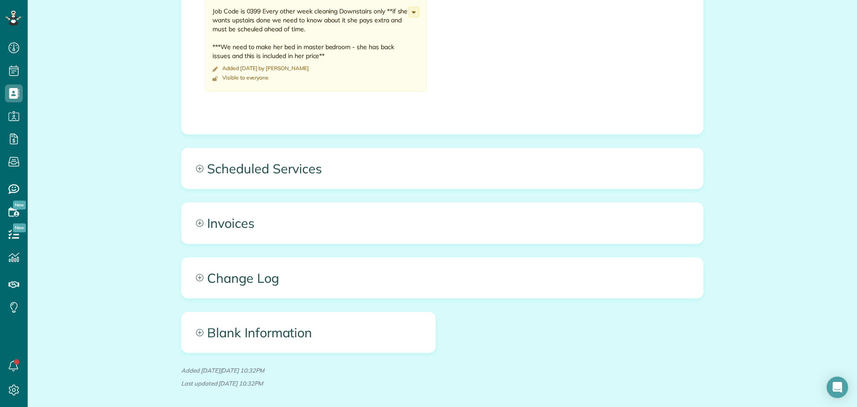
scroll to position [402, 0]
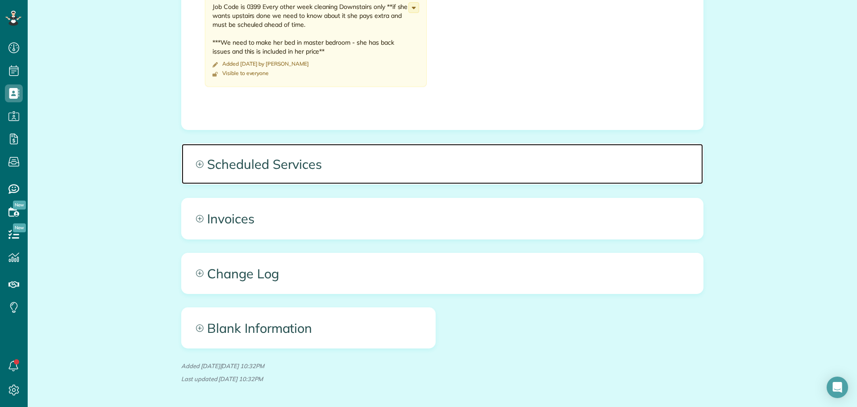
click at [301, 164] on span "Scheduled Services" at bounding box center [443, 164] width 522 height 40
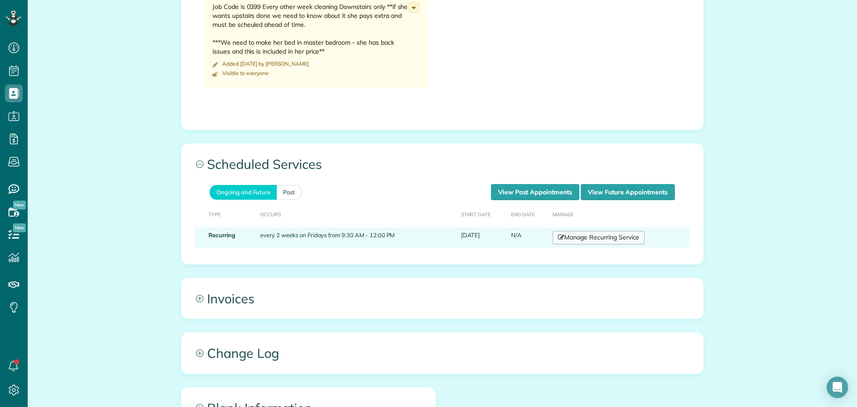
click at [601, 240] on link "Manage Recurring Service" at bounding box center [599, 237] width 92 height 13
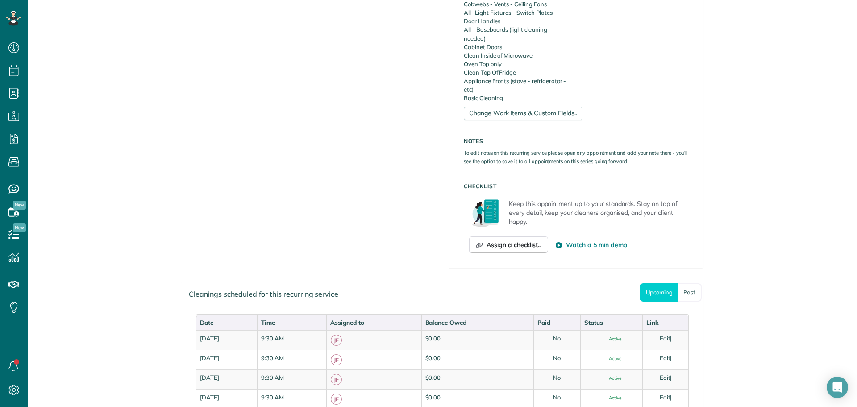
scroll to position [447, 0]
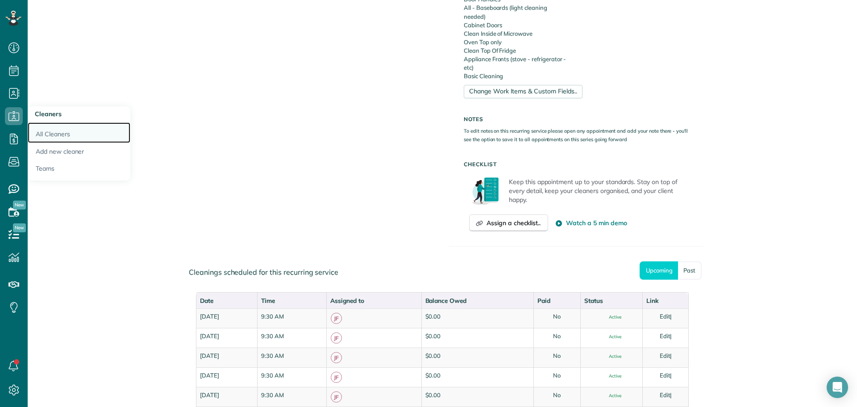
click at [45, 126] on link "All Cleaners" at bounding box center [79, 132] width 103 height 21
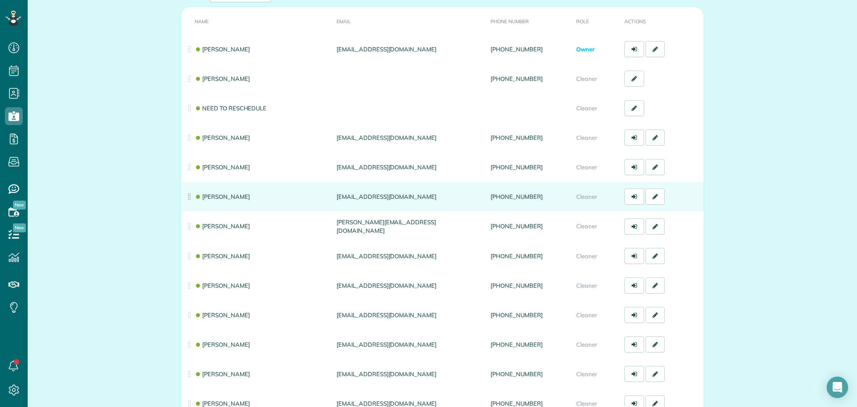
scroll to position [89, 0]
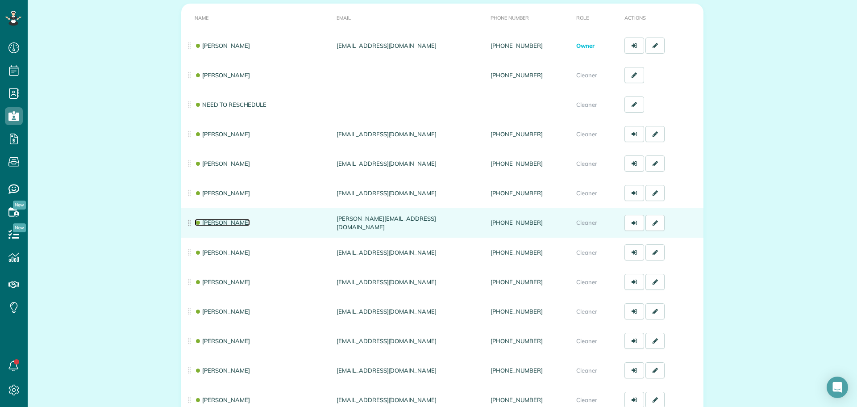
click at [211, 222] on link "[PERSON_NAME]" at bounding box center [222, 222] width 55 height 7
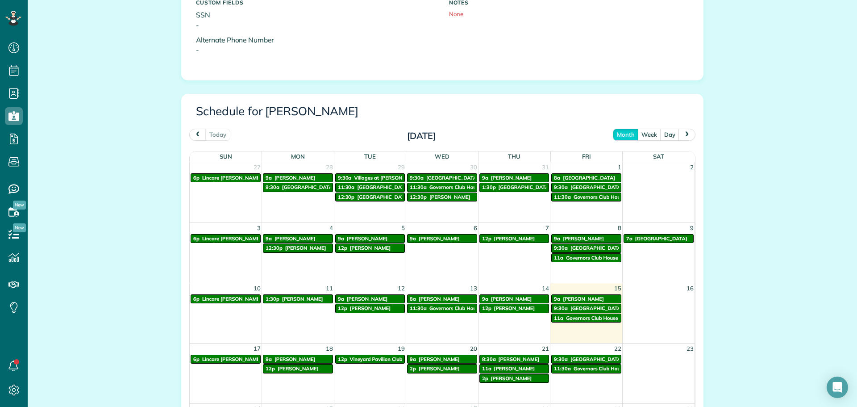
scroll to position [357, 0]
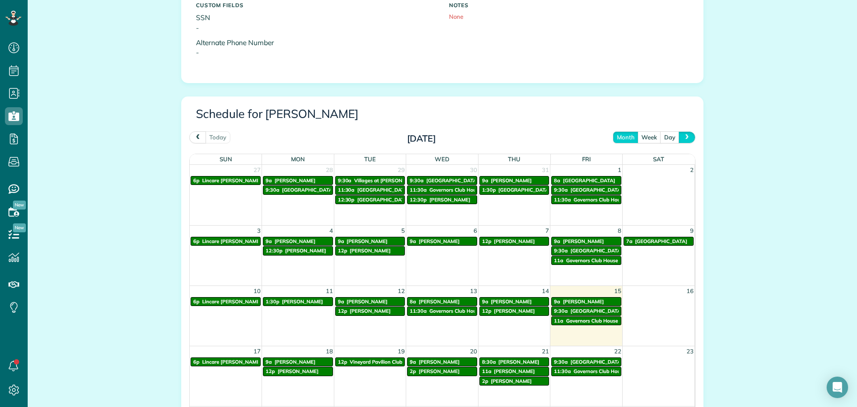
click at [685, 134] on button "next" at bounding box center [687, 137] width 17 height 12
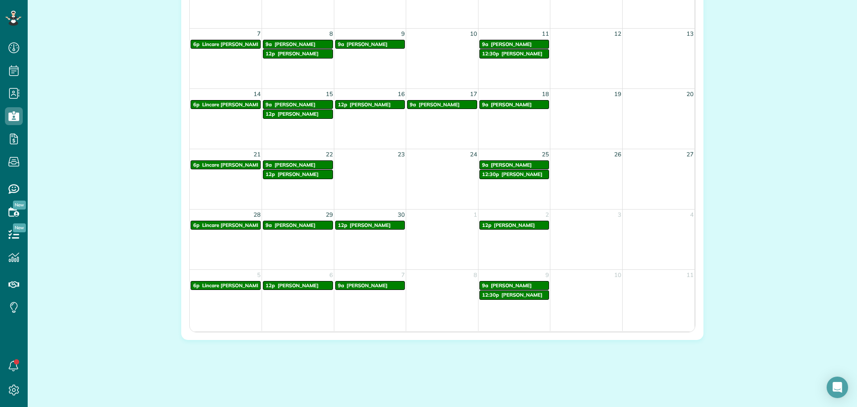
scroll to position [286, 0]
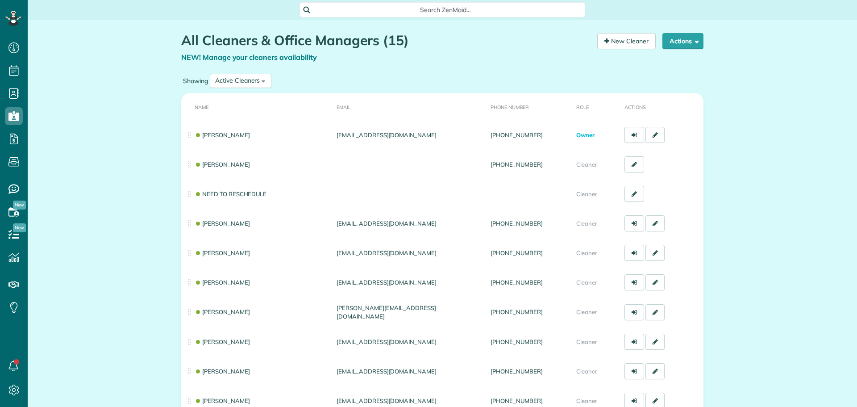
scroll to position [4, 4]
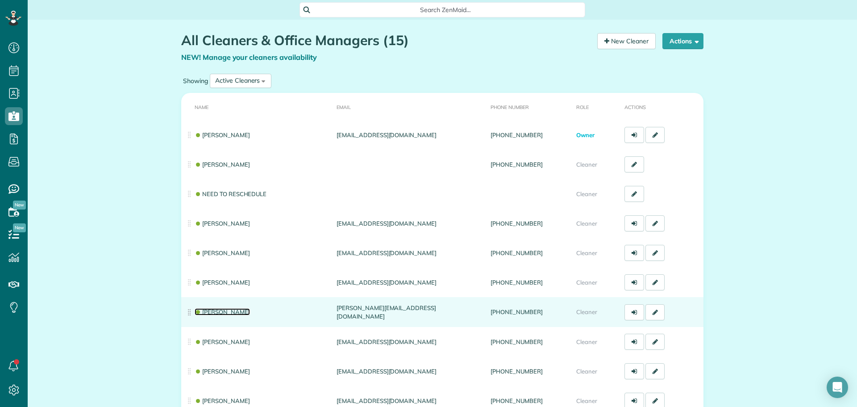
click at [219, 311] on link "[PERSON_NAME]" at bounding box center [222, 311] width 55 height 7
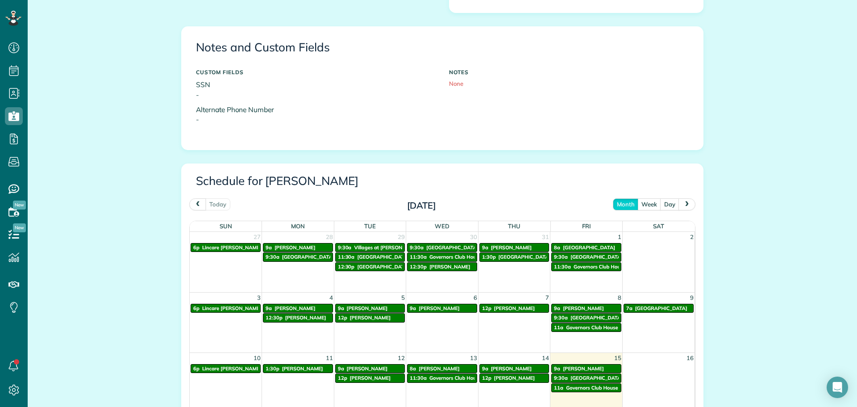
scroll to position [286, 0]
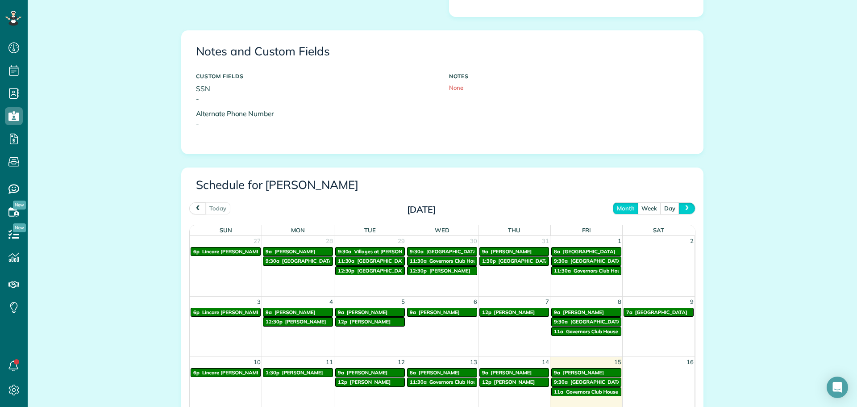
click at [684, 210] on span "next" at bounding box center [687, 208] width 7 height 6
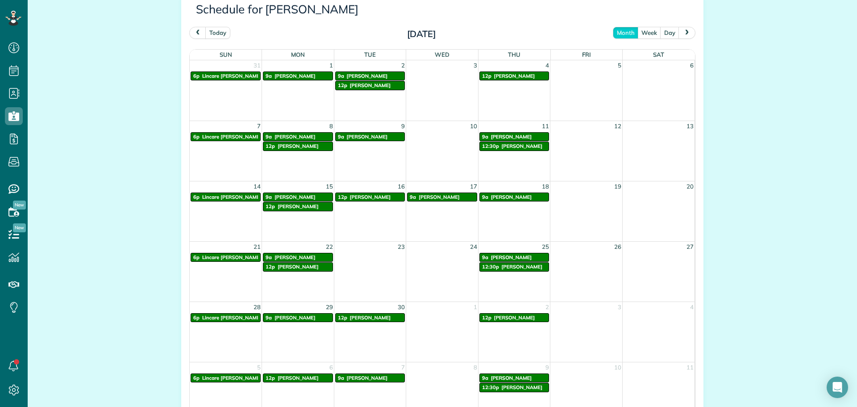
scroll to position [465, 0]
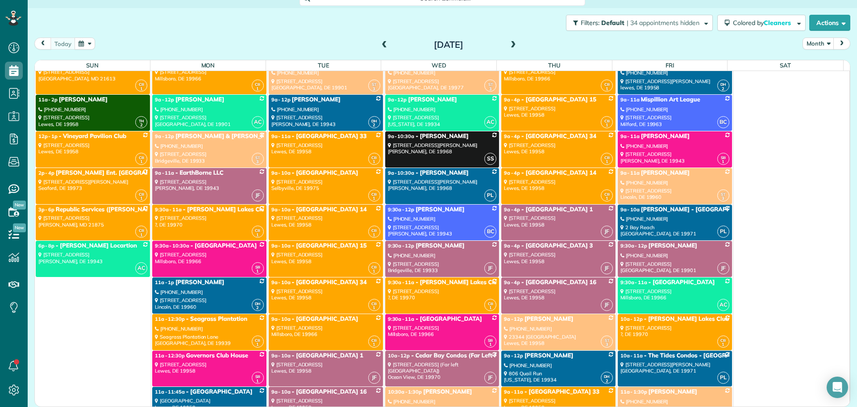
scroll to position [4421, 0]
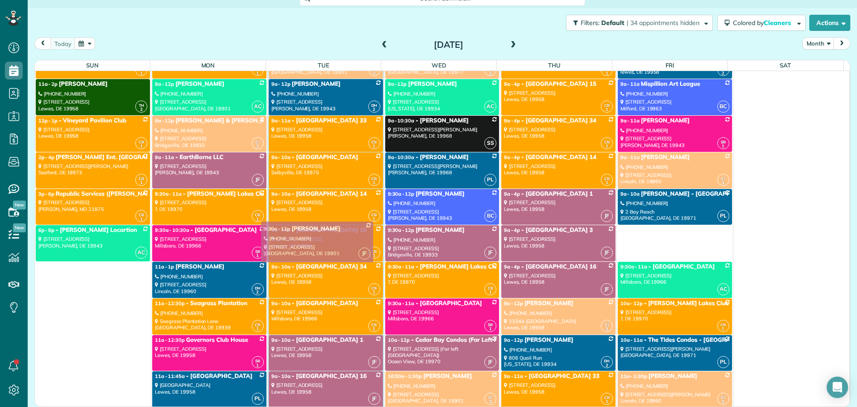
drag, startPoint x: 664, startPoint y: 241, endPoint x: 317, endPoint y: 237, distance: 347.4
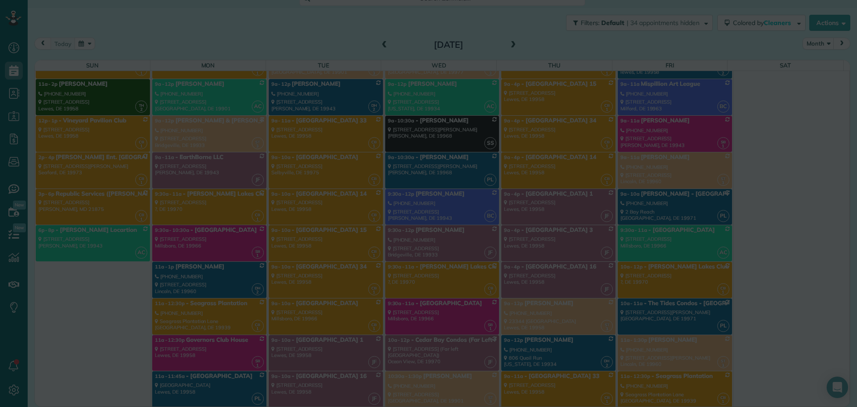
scroll to position [4953, 0]
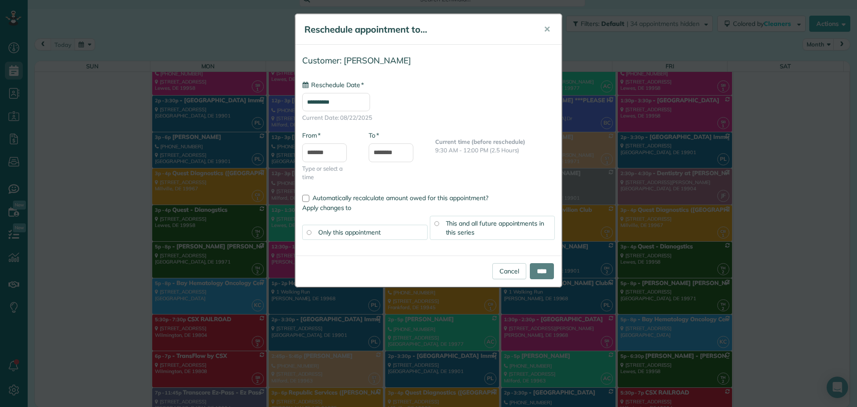
type input "**********"
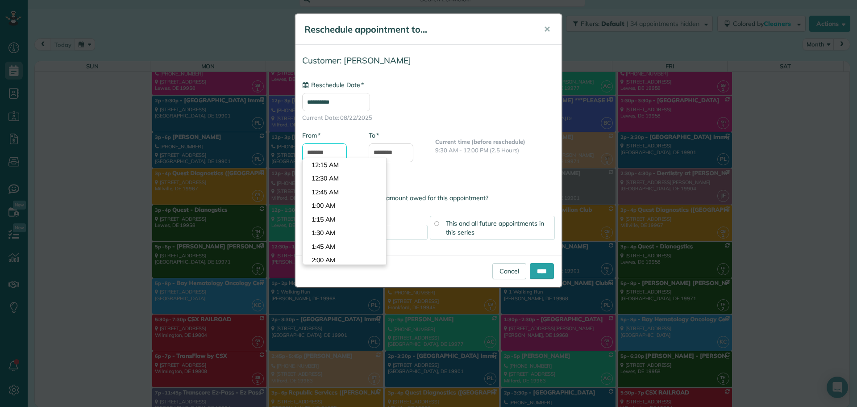
click at [325, 159] on body "Dashboard Scheduling Calendar View List View Dispatch View - Weekly scheduling …" at bounding box center [428, 203] width 857 height 407
type input "*******"
click at [331, 255] on body "Dashboard Scheduling Calendar View List View Dispatch View - Weekly scheduling …" at bounding box center [428, 203] width 857 height 407
click at [384, 153] on input "********" at bounding box center [391, 152] width 45 height 19
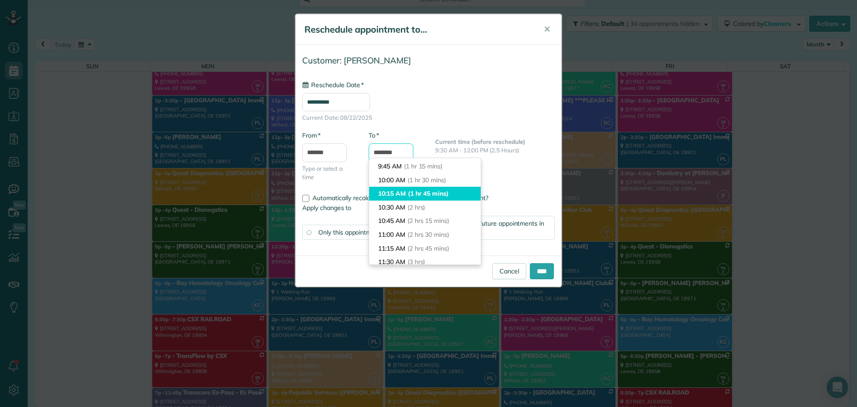
scroll to position [84, 0]
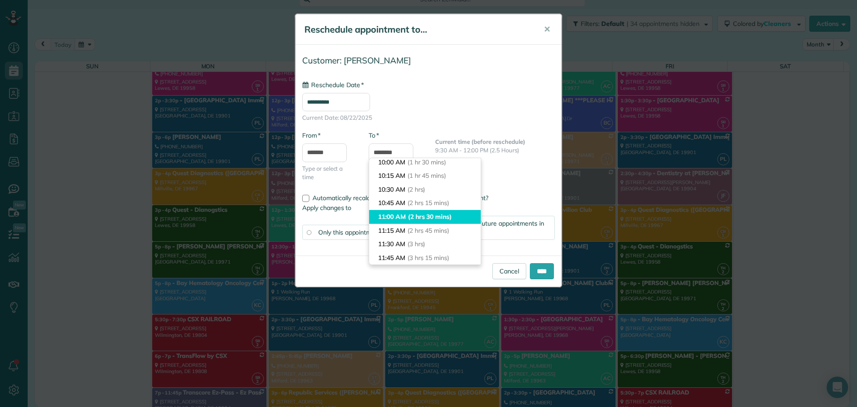
type input "********"
click at [403, 212] on li "11:00 AM (2 hrs 30 mins)" at bounding box center [425, 217] width 112 height 14
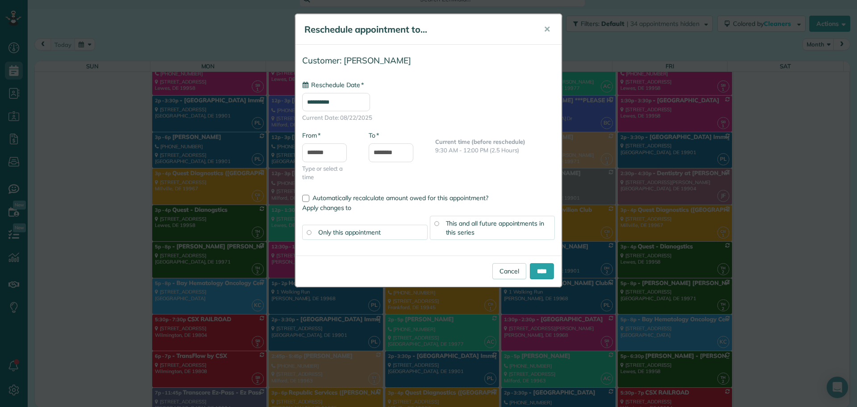
click at [450, 226] on span "This and all future appointments in this series" at bounding box center [495, 227] width 99 height 17
click at [545, 269] on input "****" at bounding box center [542, 271] width 24 height 16
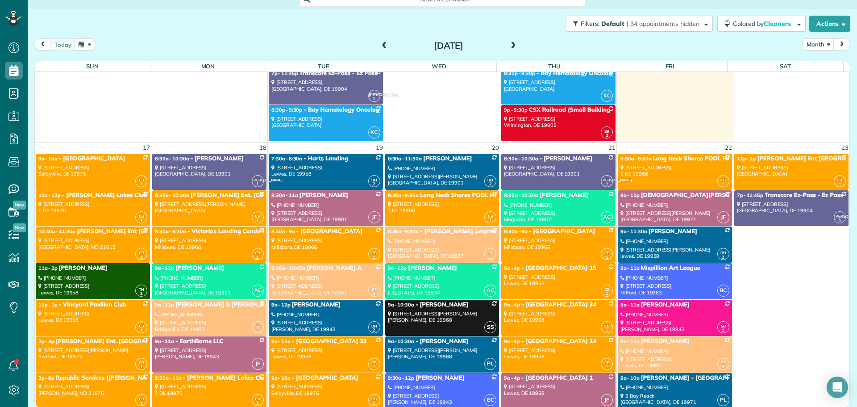
scroll to position [4194, 0]
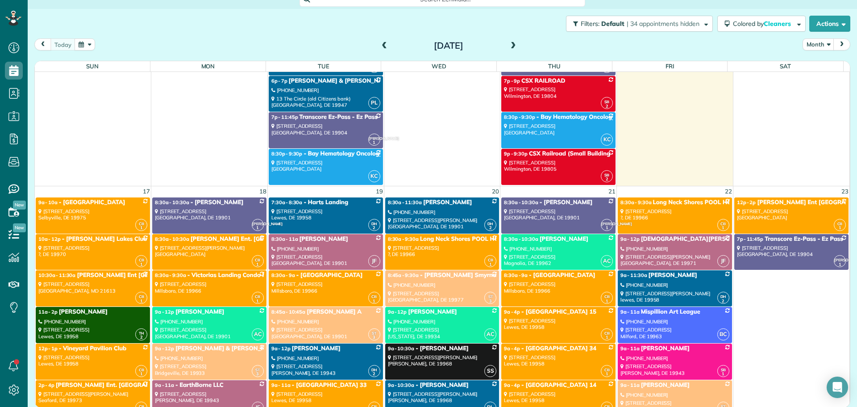
click at [322, 248] on div "[PHONE_NUMBER]" at bounding box center [326, 249] width 109 height 6
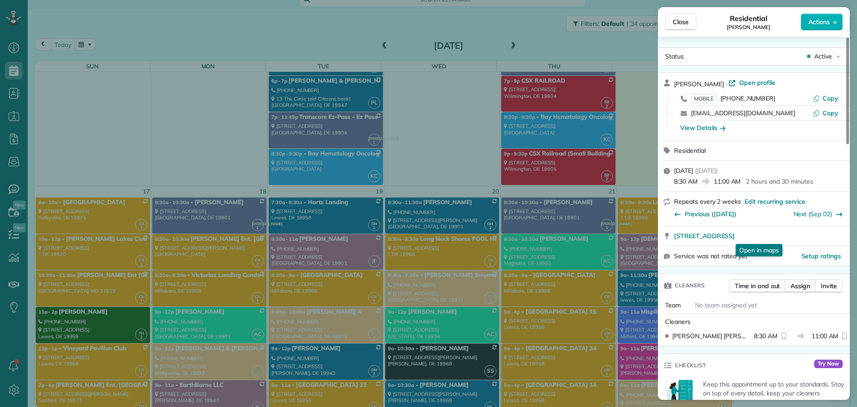
click at [805, 290] on span "Assign" at bounding box center [801, 285] width 20 height 9
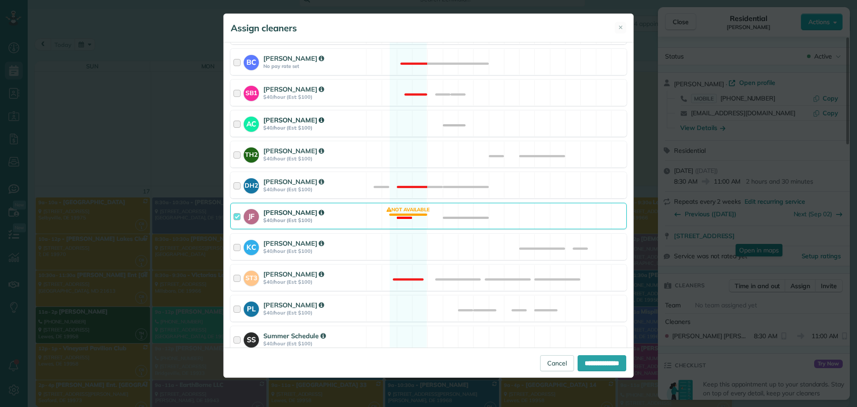
scroll to position [313, 0]
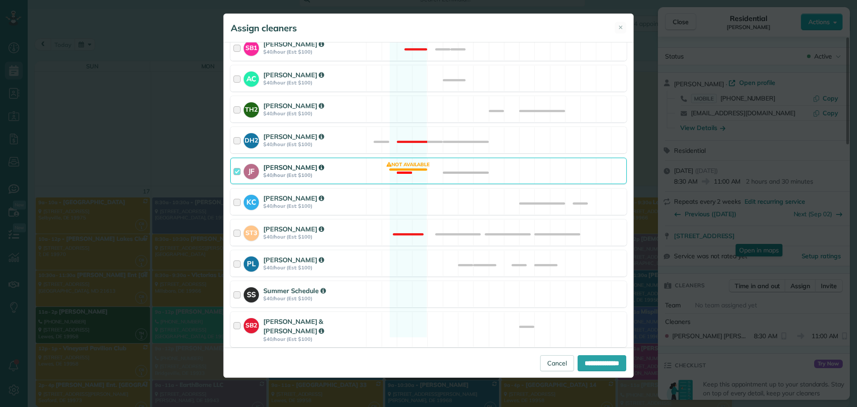
click at [309, 173] on strong "$40/hour (Est: $100)" at bounding box center [313, 175] width 100 height 6
click at [302, 78] on strong "[PERSON_NAME]" at bounding box center [293, 75] width 61 height 8
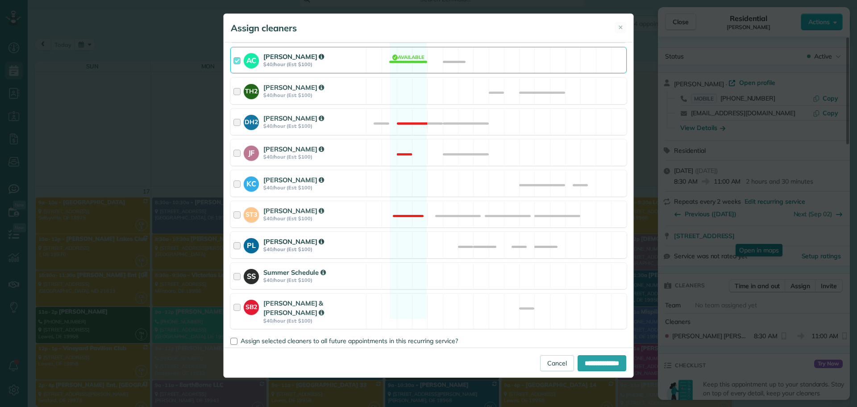
scroll to position [336, 0]
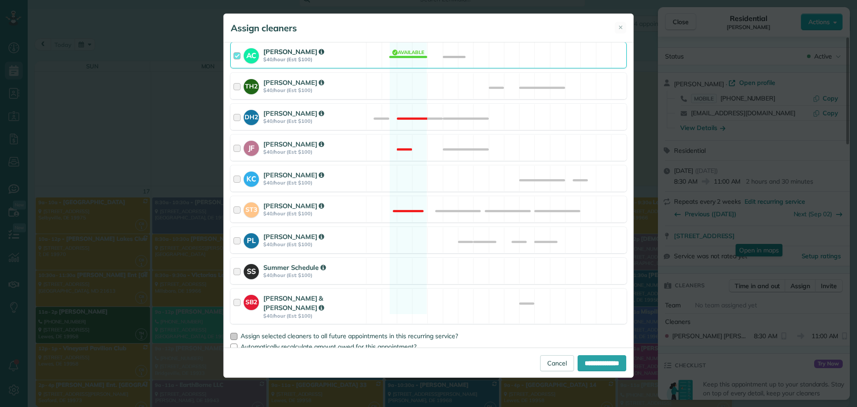
click at [234, 333] on div at bounding box center [233, 336] width 7 height 7
click at [589, 358] on input "**********" at bounding box center [602, 363] width 49 height 16
type input "**********"
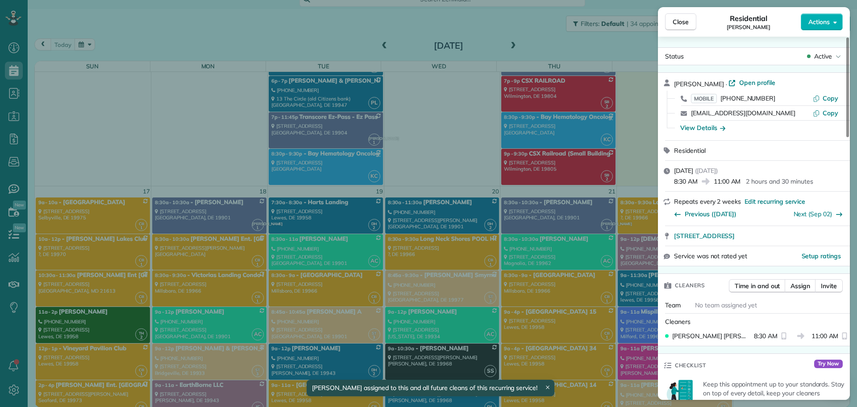
scroll to position [4194, 0]
click at [683, 27] on button "Close" at bounding box center [680, 21] width 31 height 17
